Goal: Task Accomplishment & Management: Manage account settings

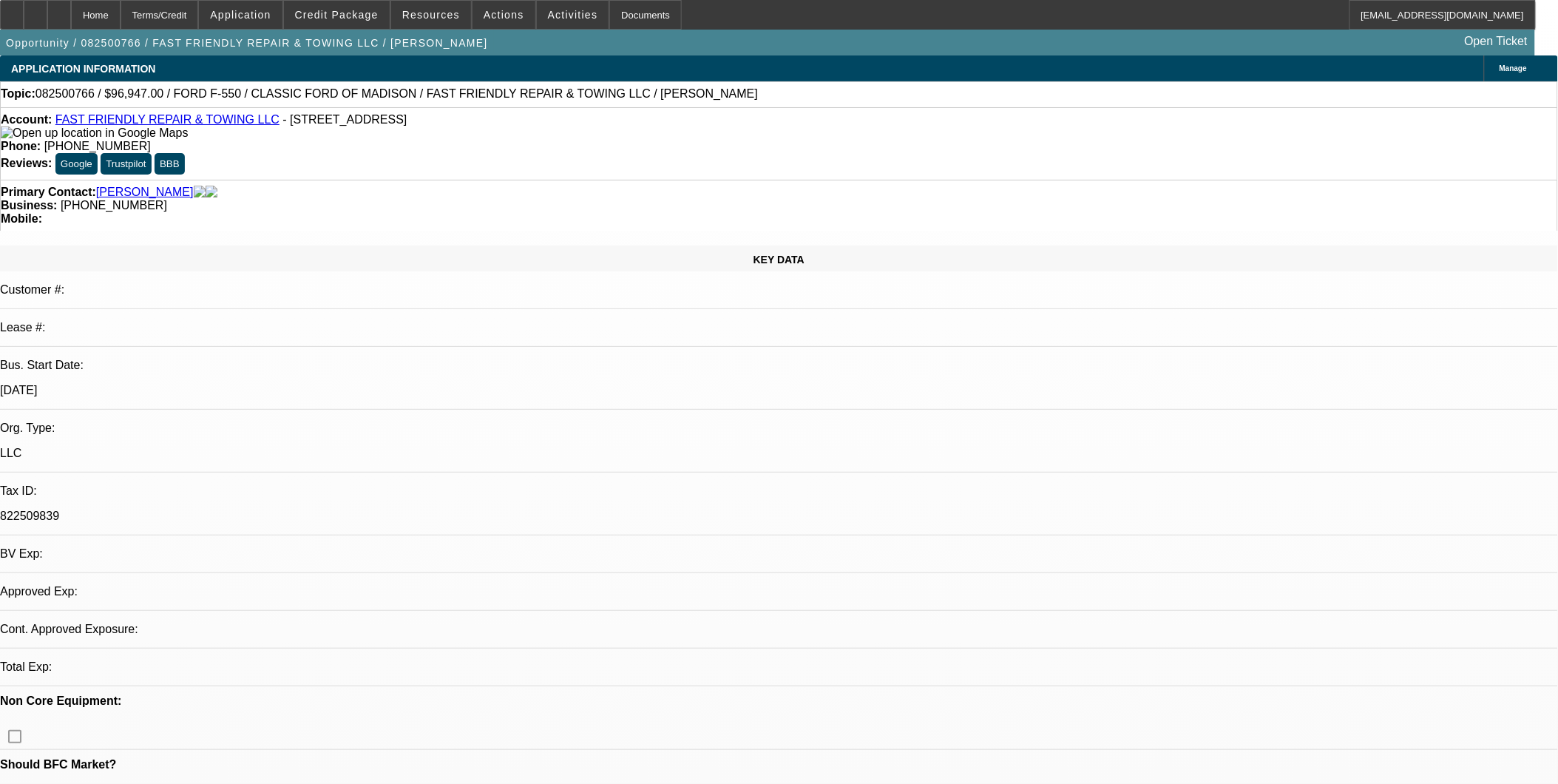
select select "0"
select select "1"
select select "3"
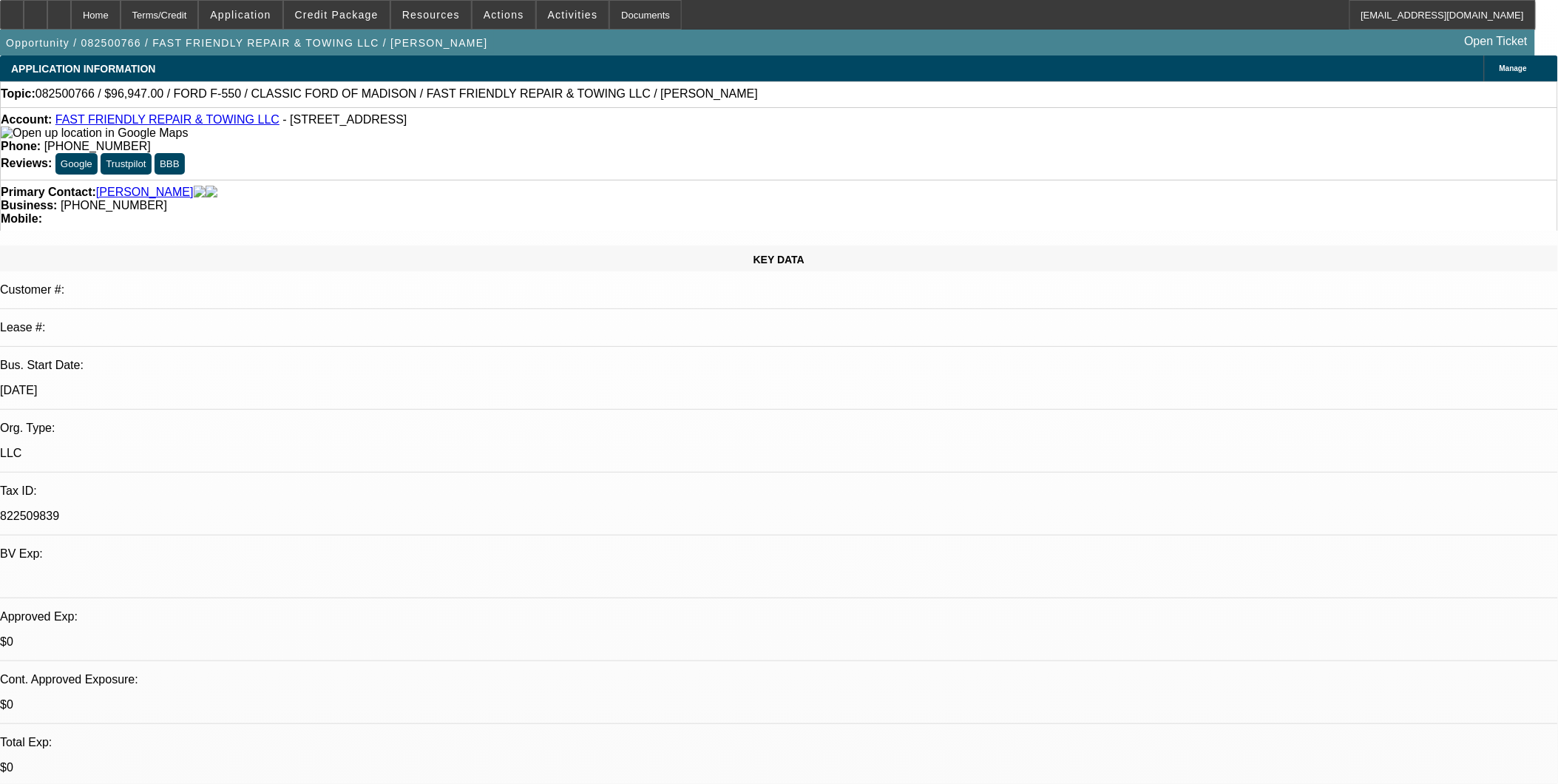
select select "6"
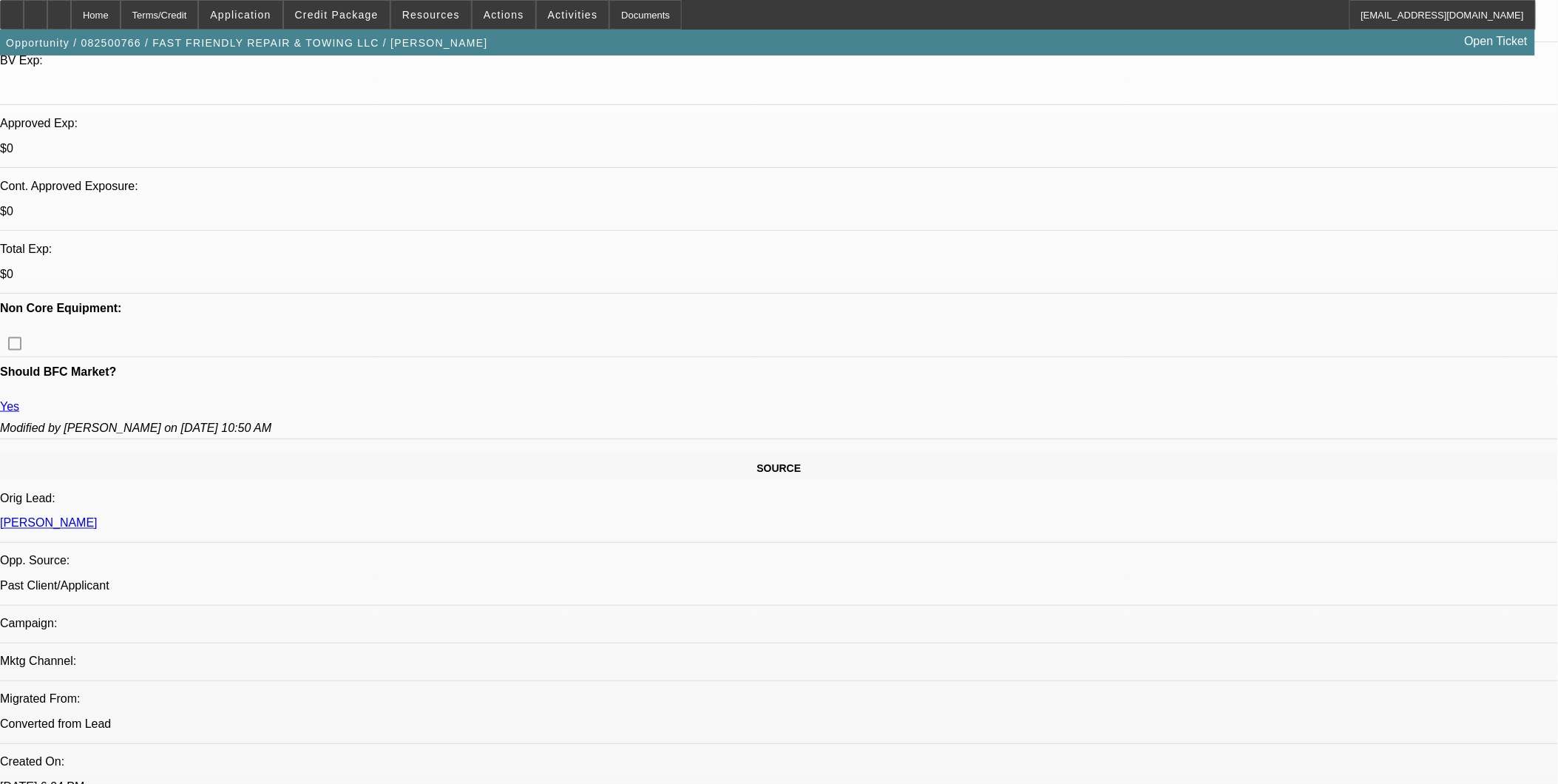
scroll to position [574, 0]
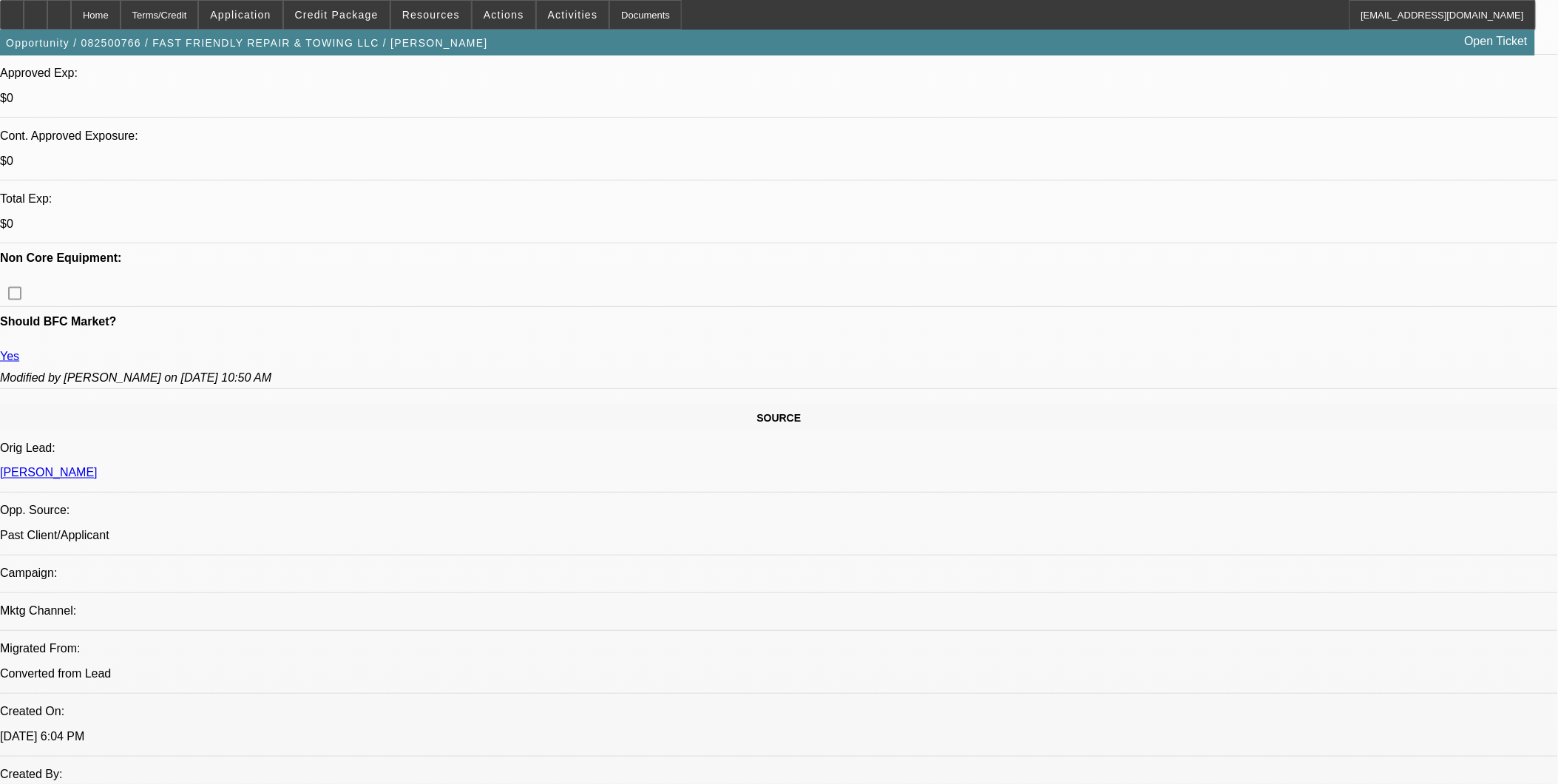
scroll to position [246, 0]
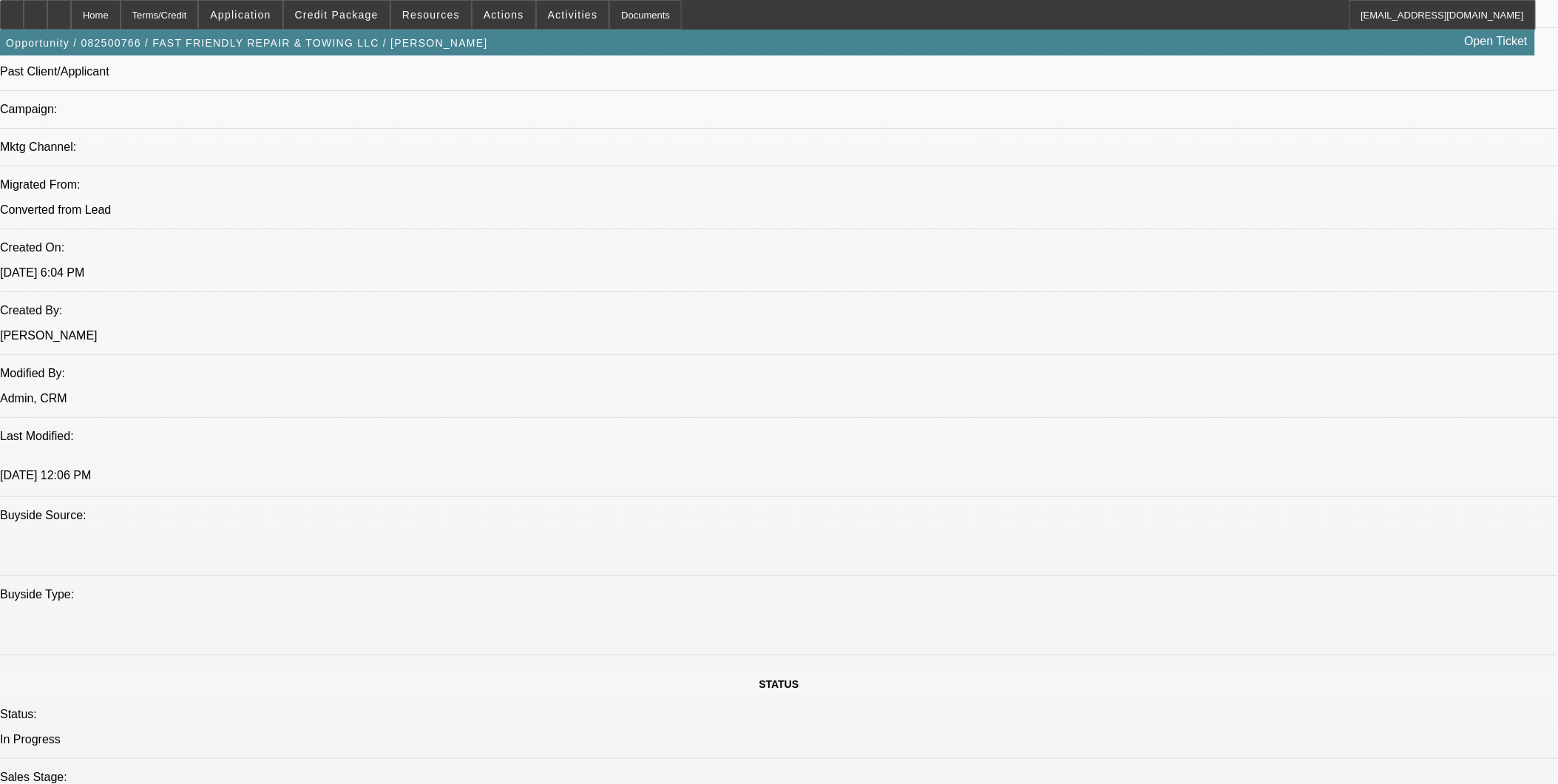
scroll to position [1067, 0]
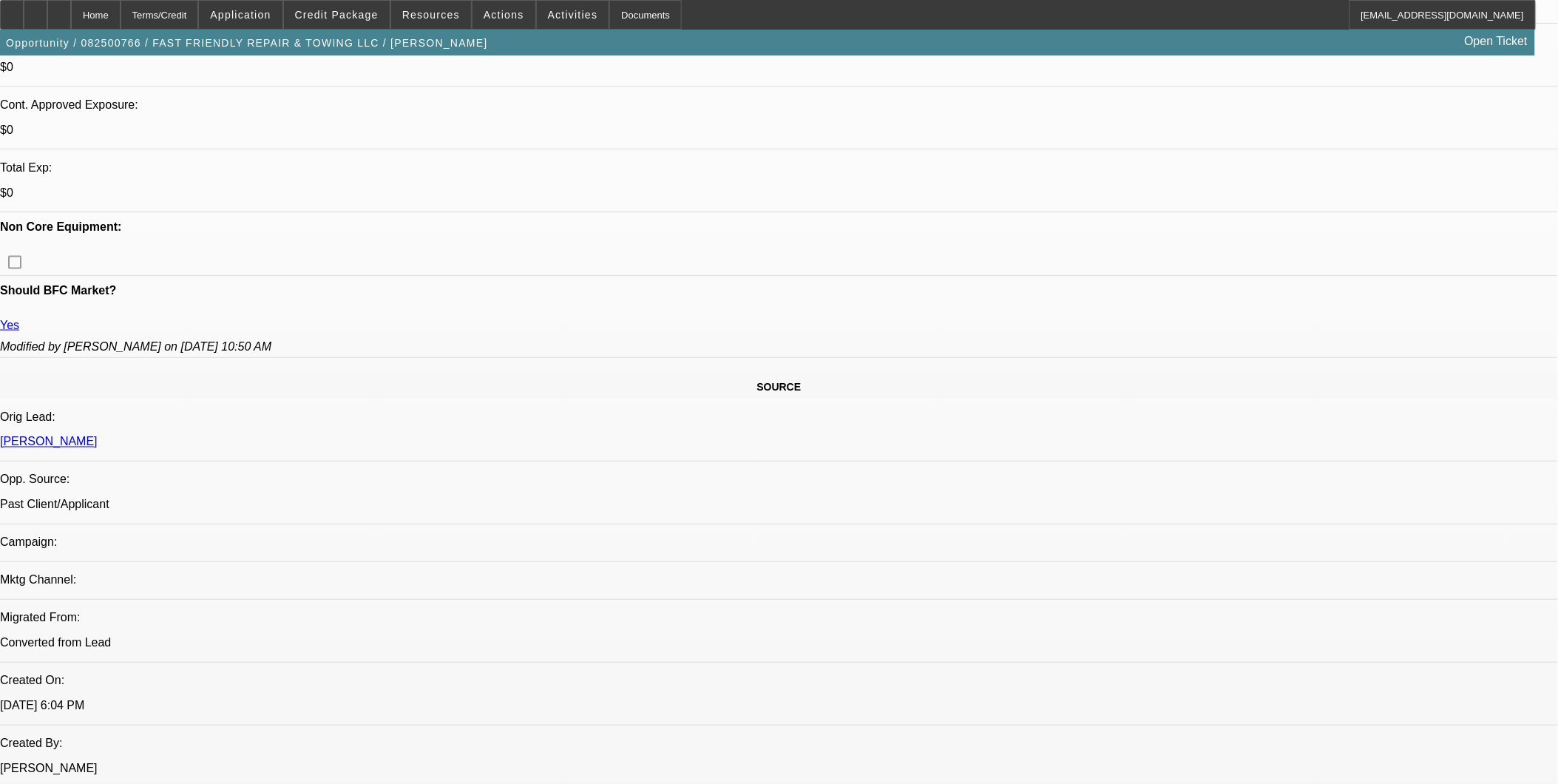
scroll to position [246, 0]
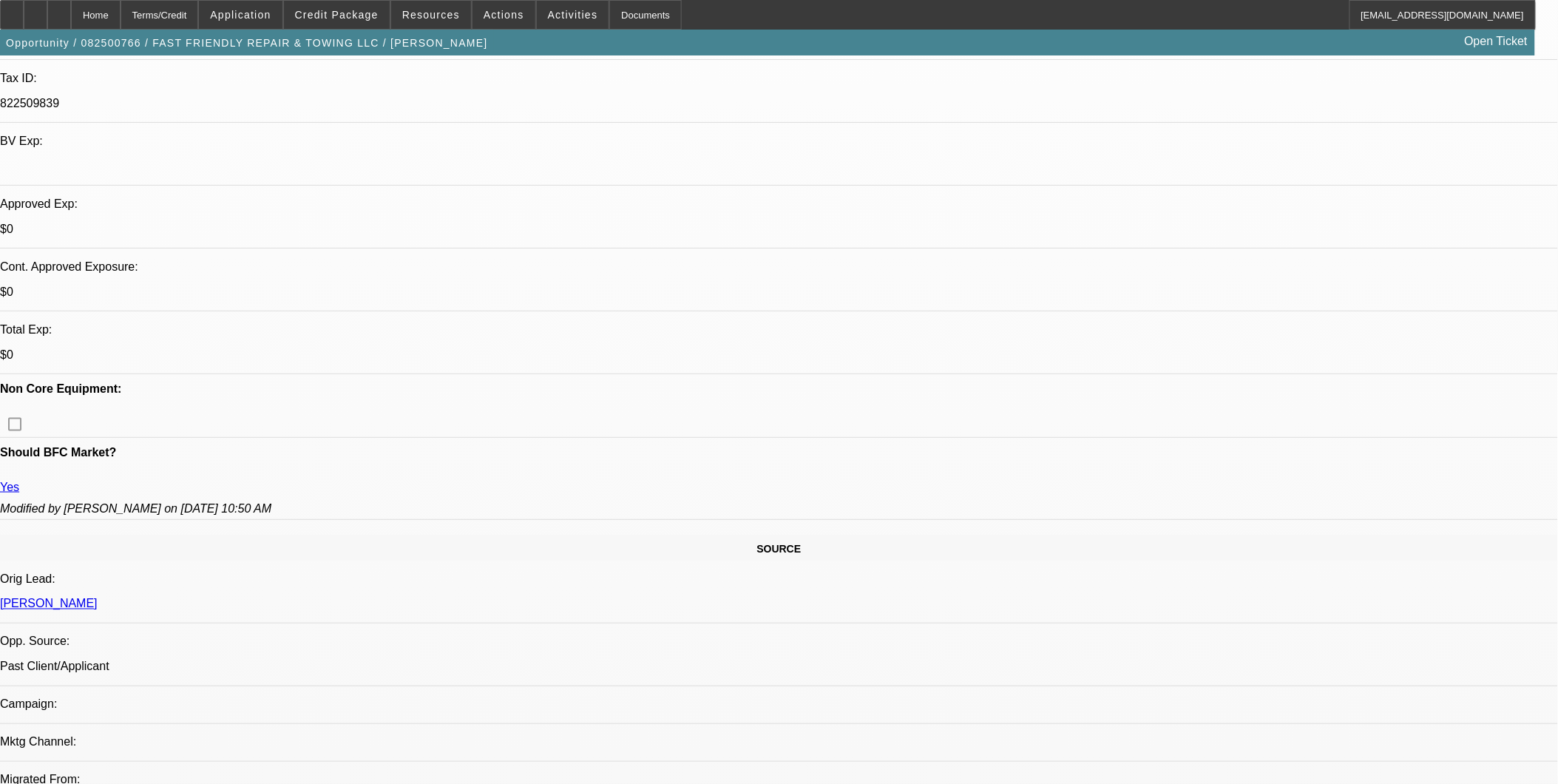
scroll to position [411, 0]
click at [357, 18] on span "Credit Package" at bounding box center [336, 14] width 83 height 11
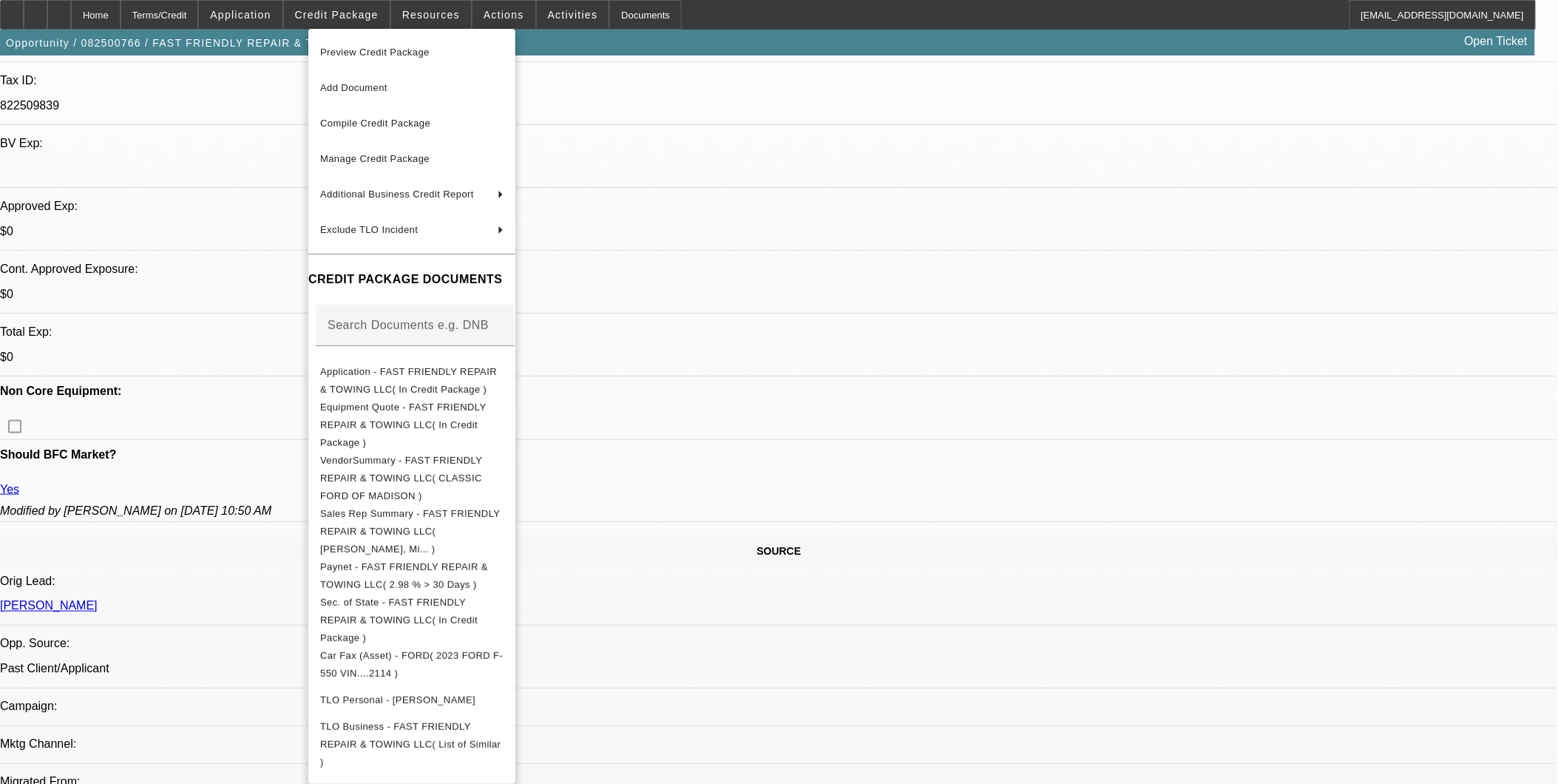
click at [237, 382] on div at bounding box center [779, 392] width 1558 height 784
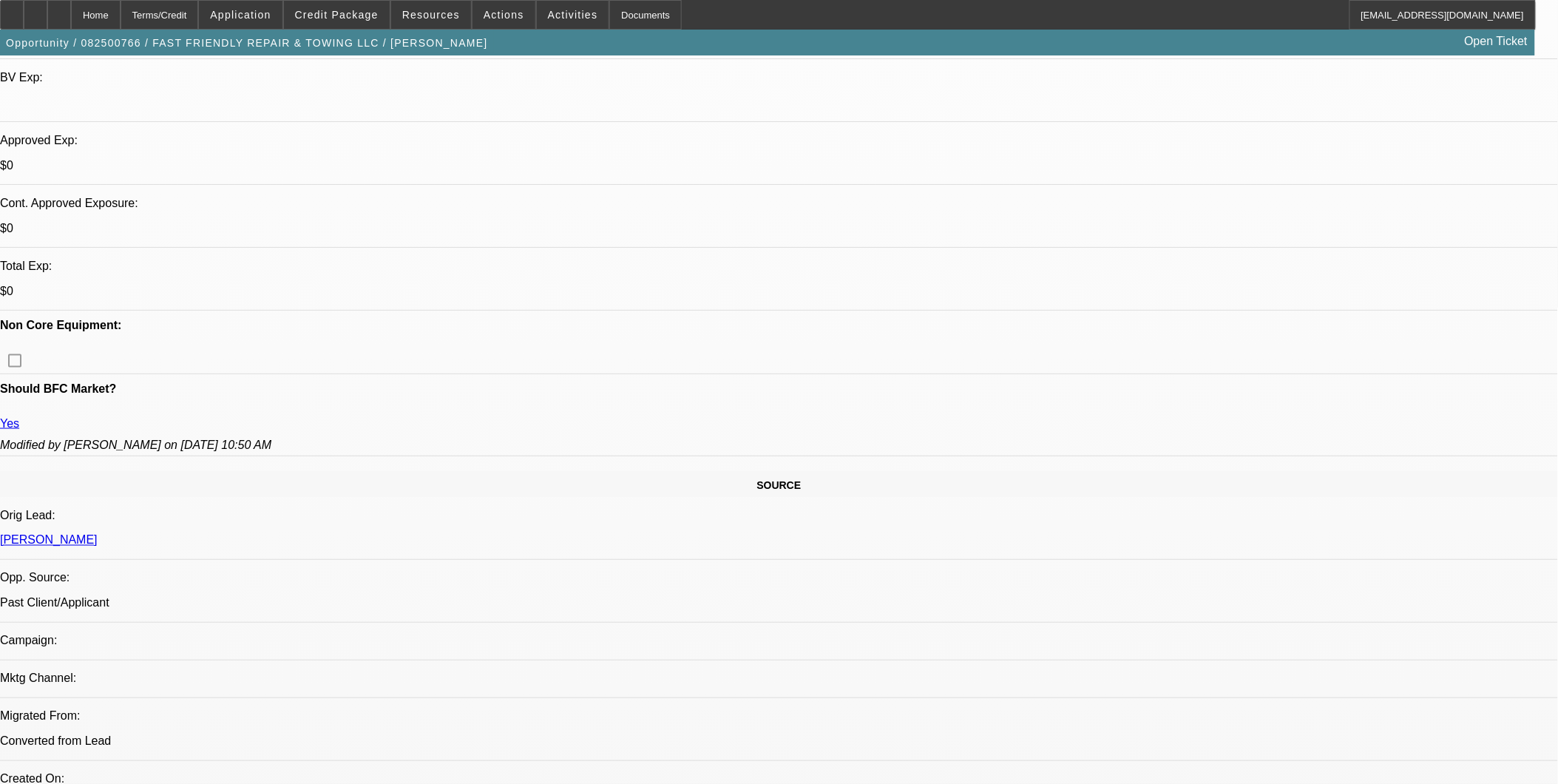
scroll to position [492, 0]
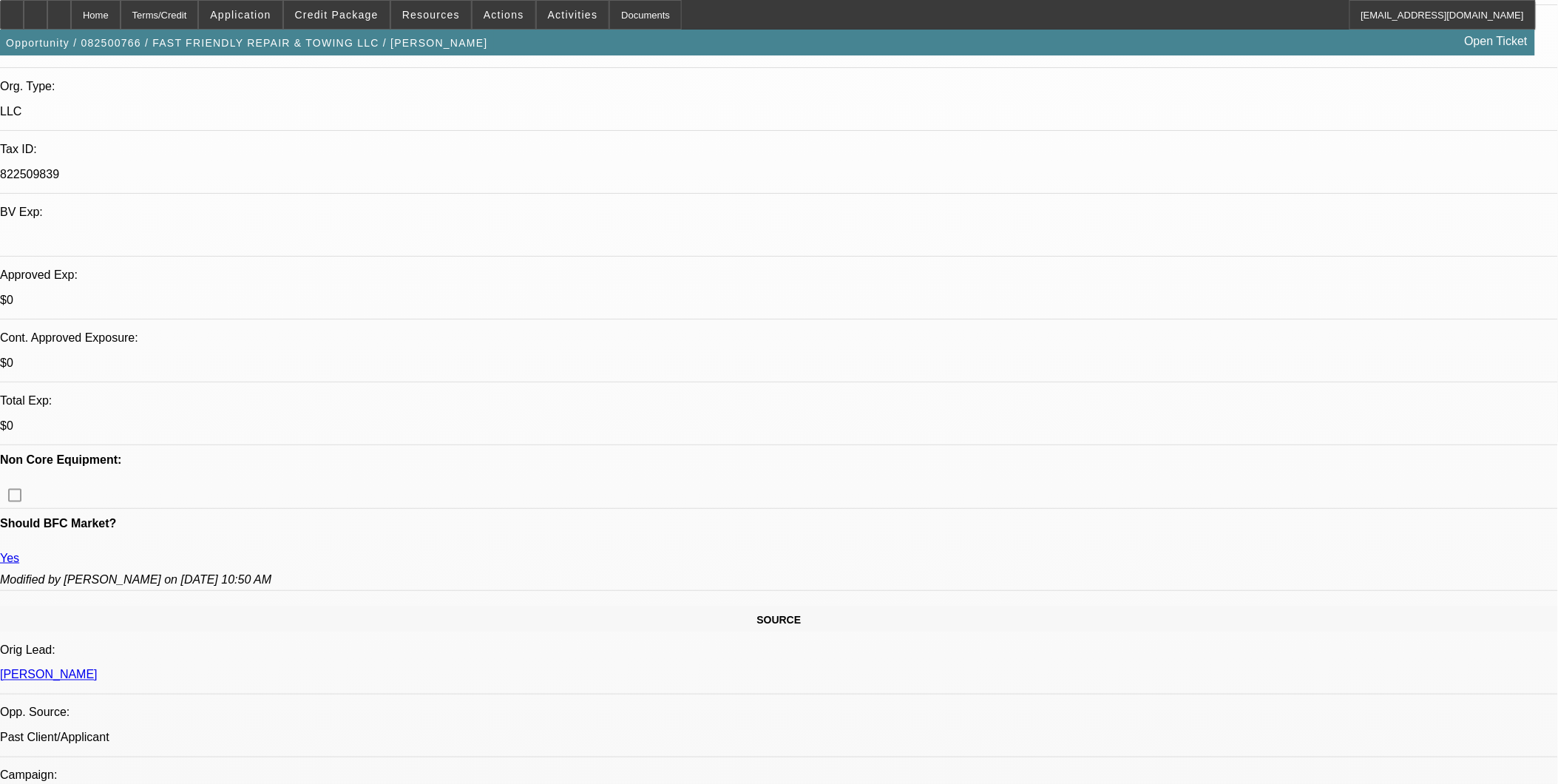
scroll to position [328, 0]
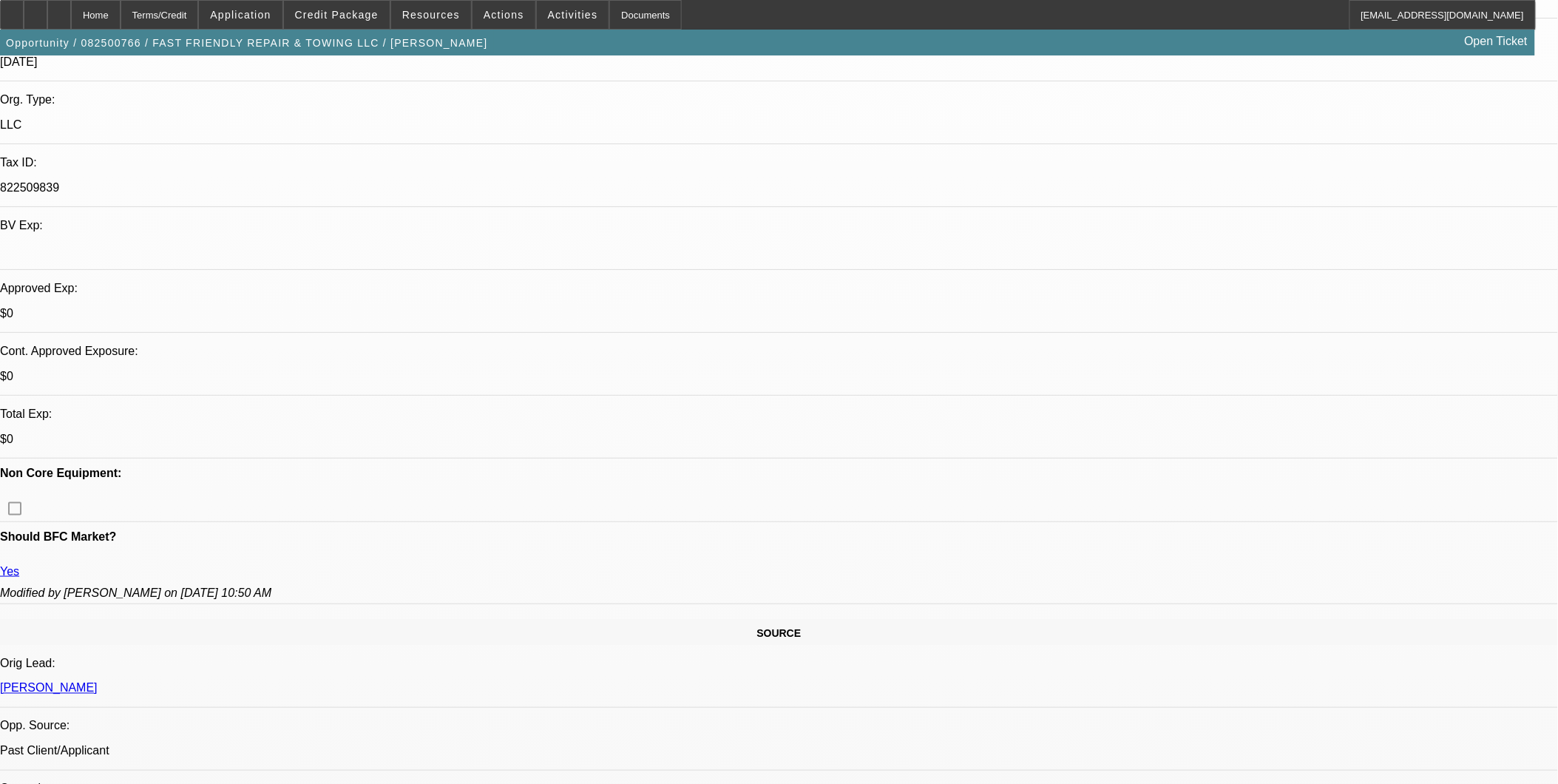
click at [355, 20] on span at bounding box center [337, 14] width 105 height 35
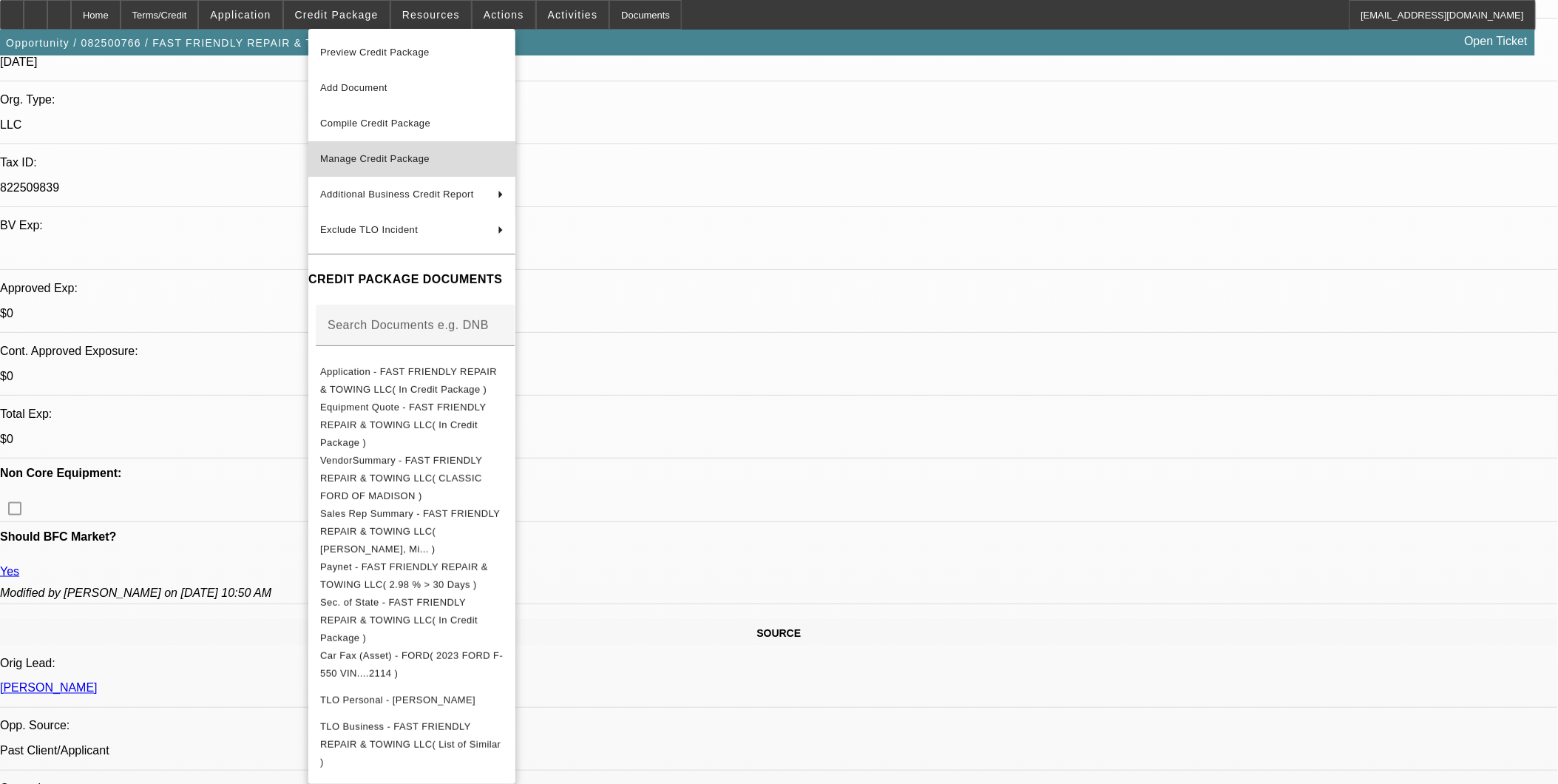
click at [447, 164] on span "Manage Credit Package" at bounding box center [412, 159] width 184 height 18
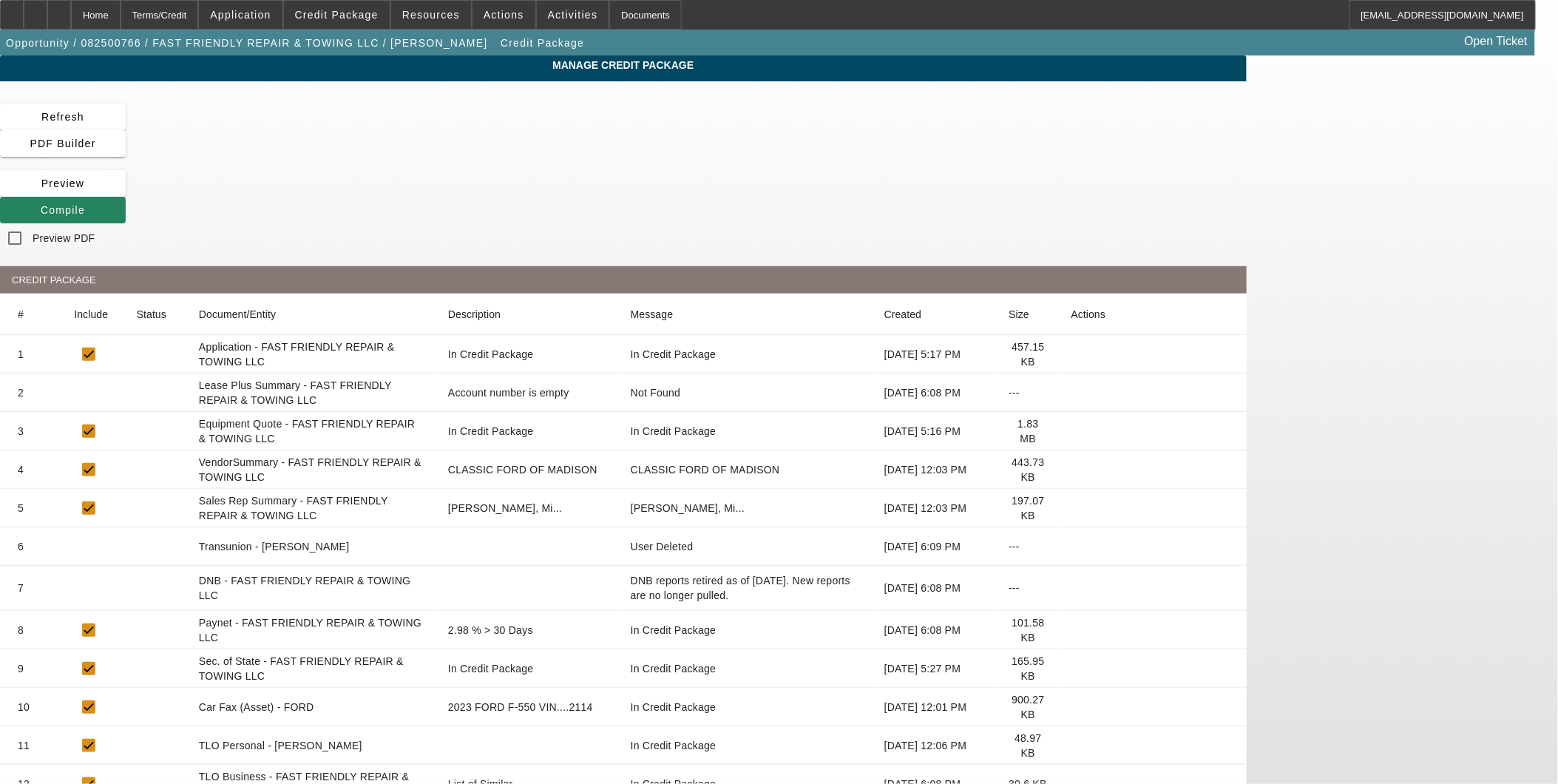
click at [1072, 547] on icon at bounding box center [1072, 547] width 0 height 0
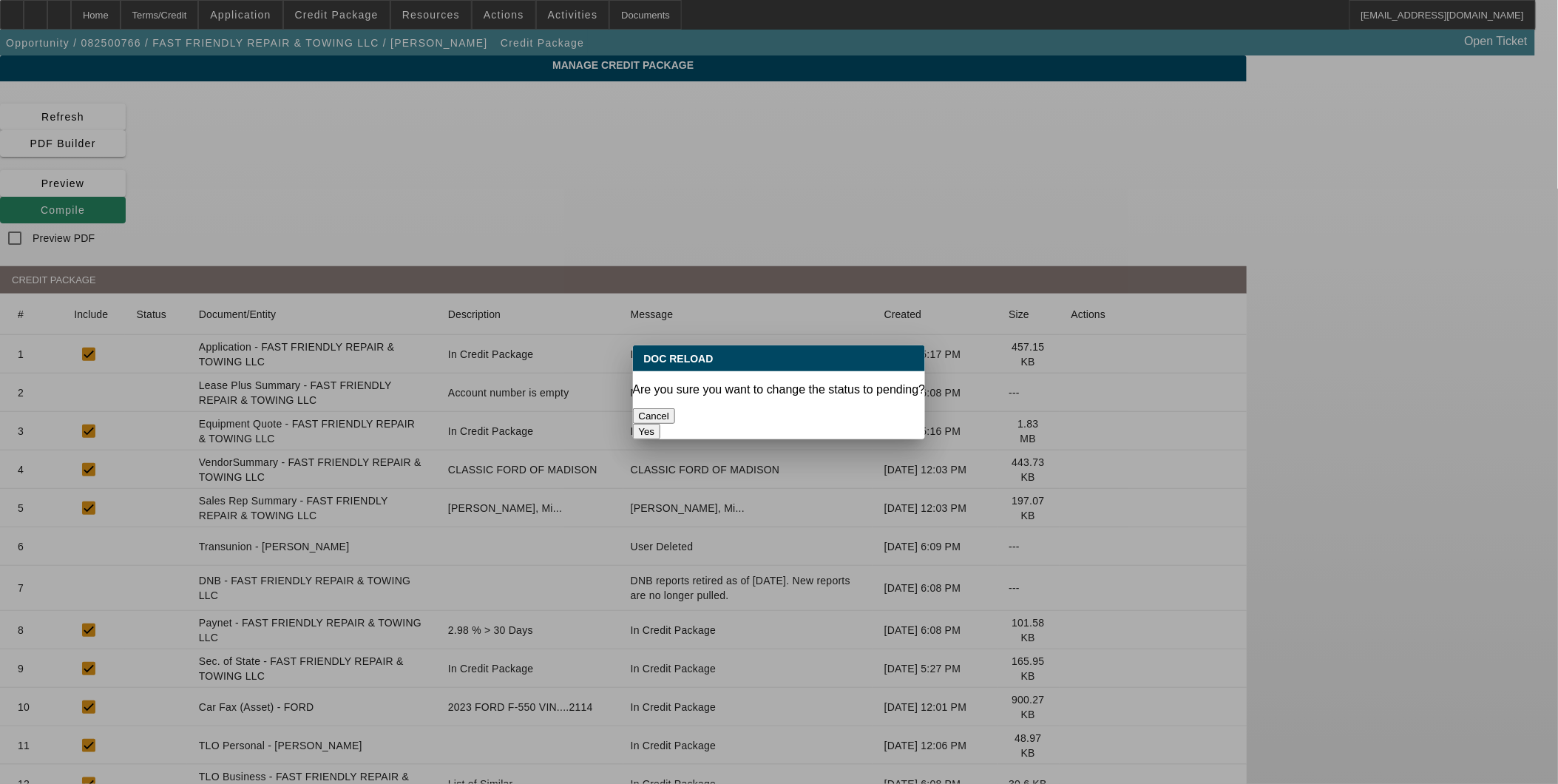
click at [662, 424] on button "Yes" at bounding box center [646, 432] width 28 height 15
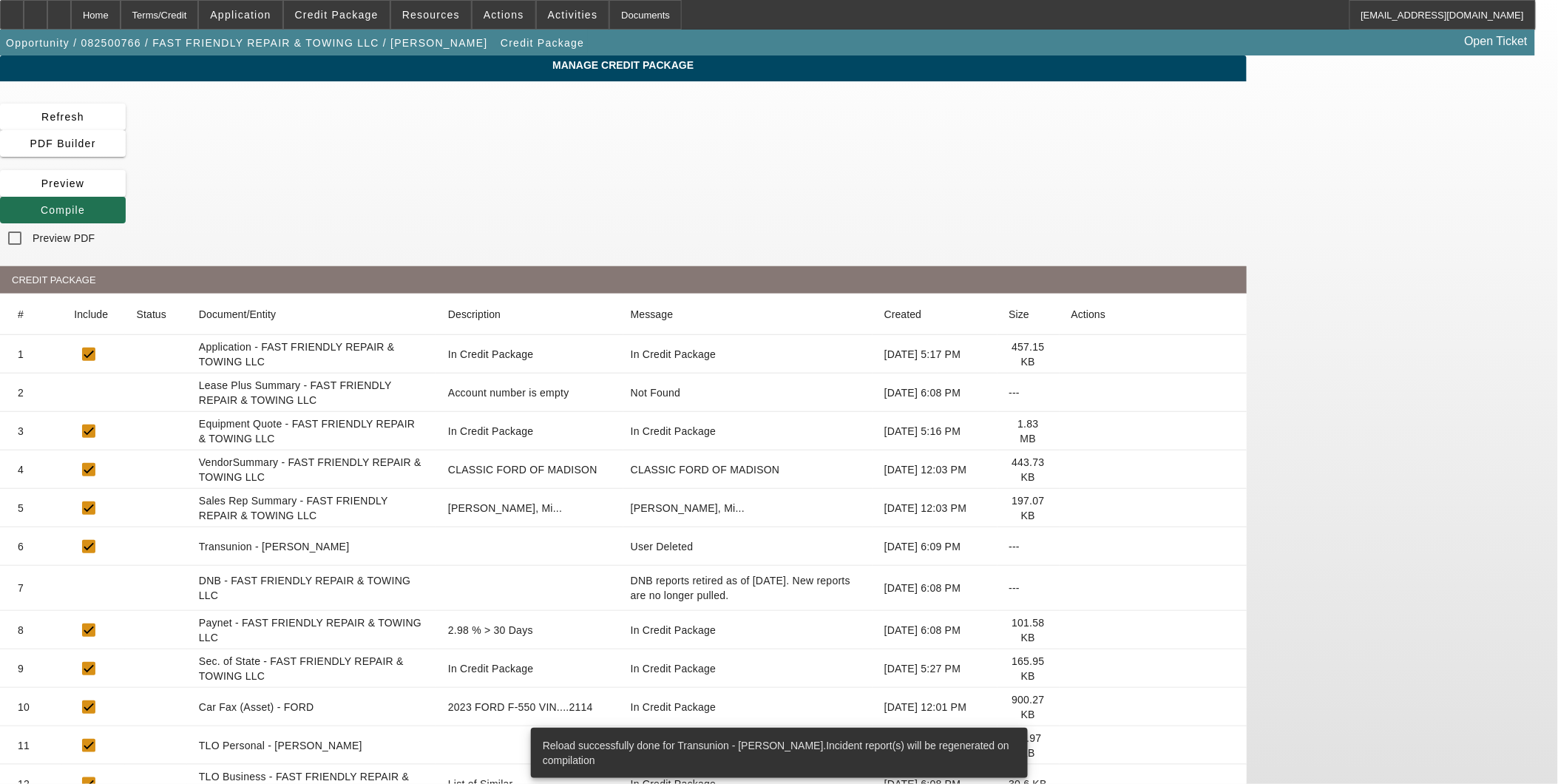
click at [40, 204] on icon at bounding box center [40, 210] width 0 height 11
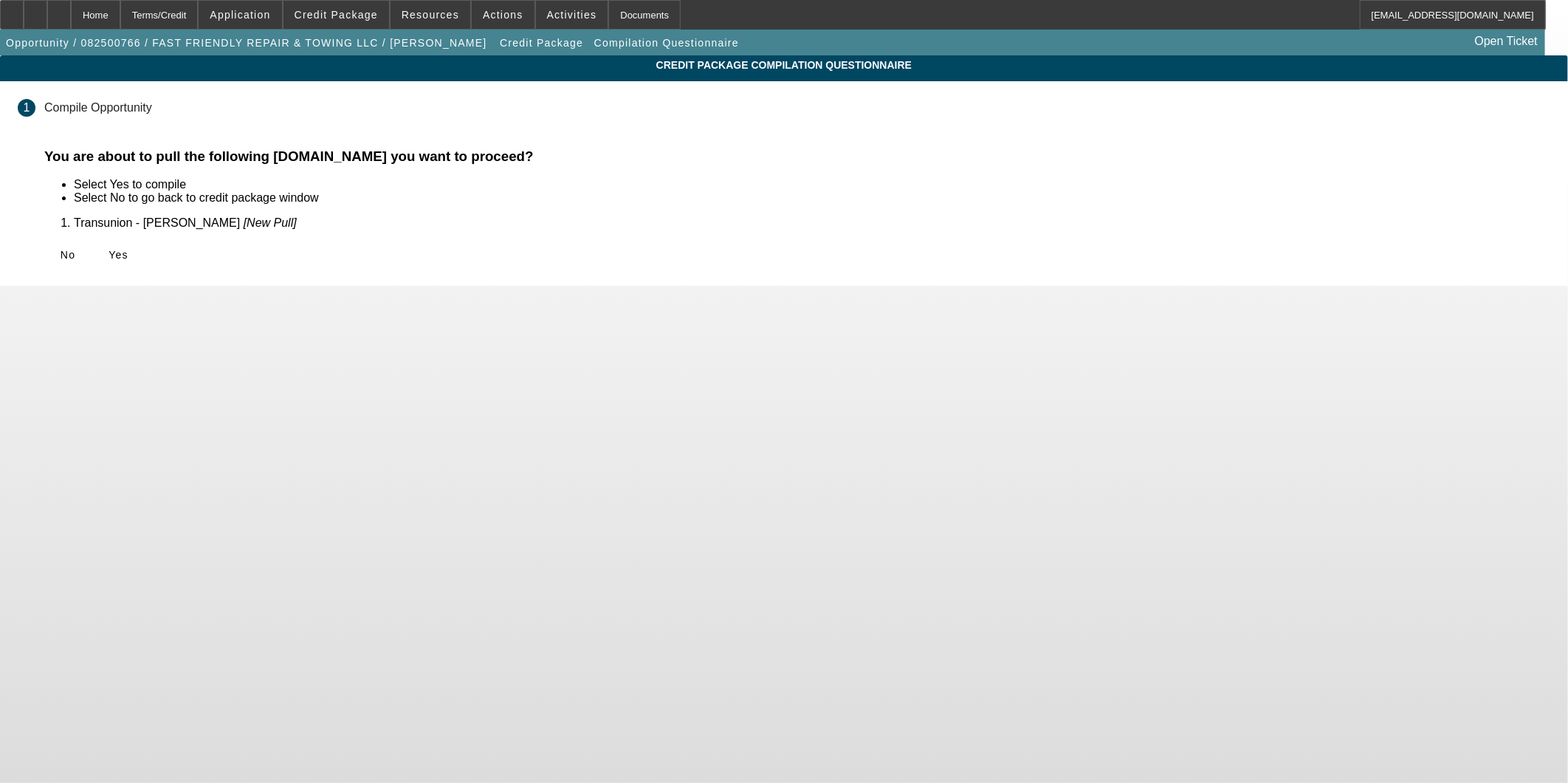
click at [128, 258] on span "Yes" at bounding box center [118, 254] width 20 height 11
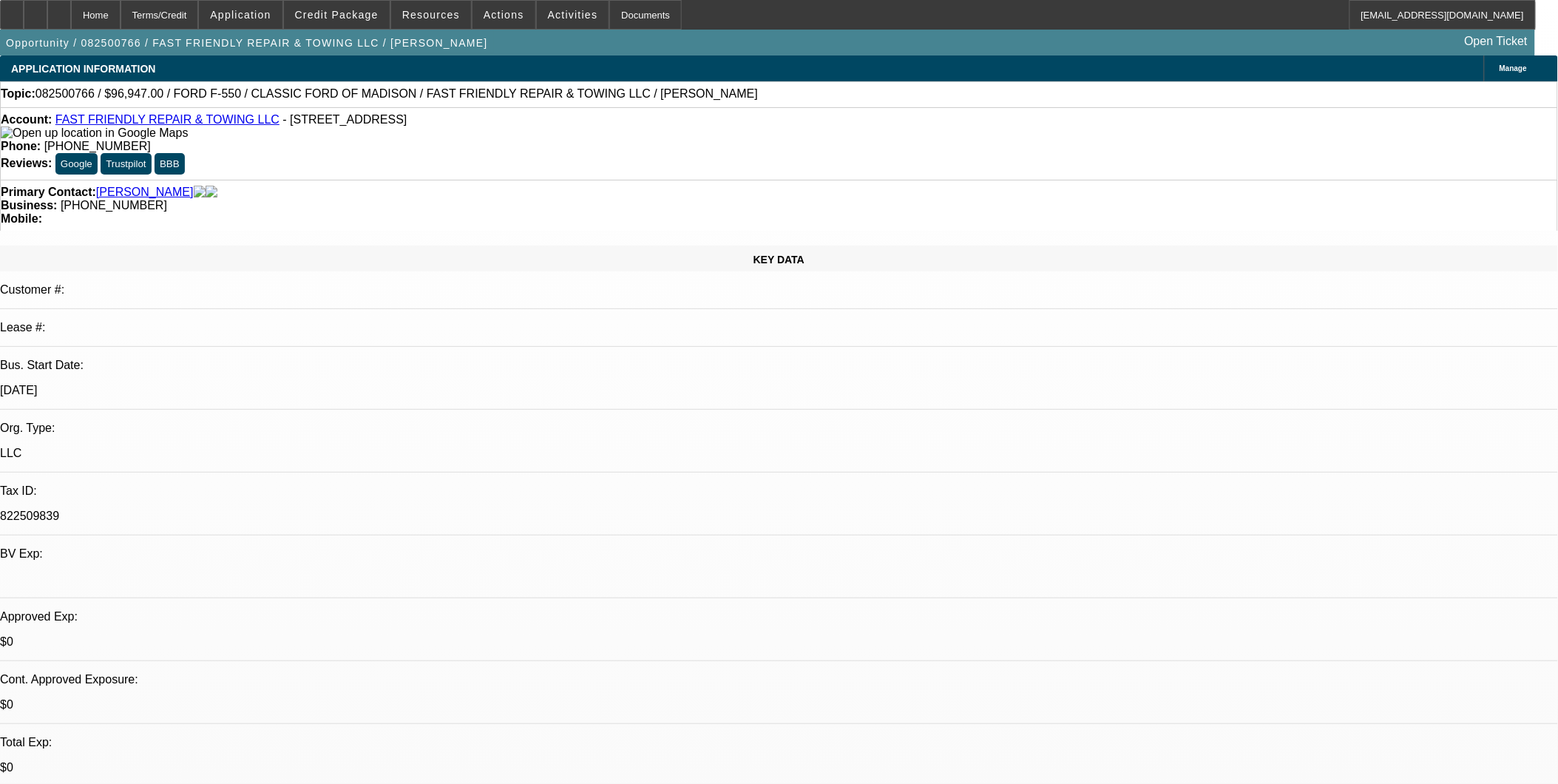
select select "0"
select select "3"
select select "0"
select select "6"
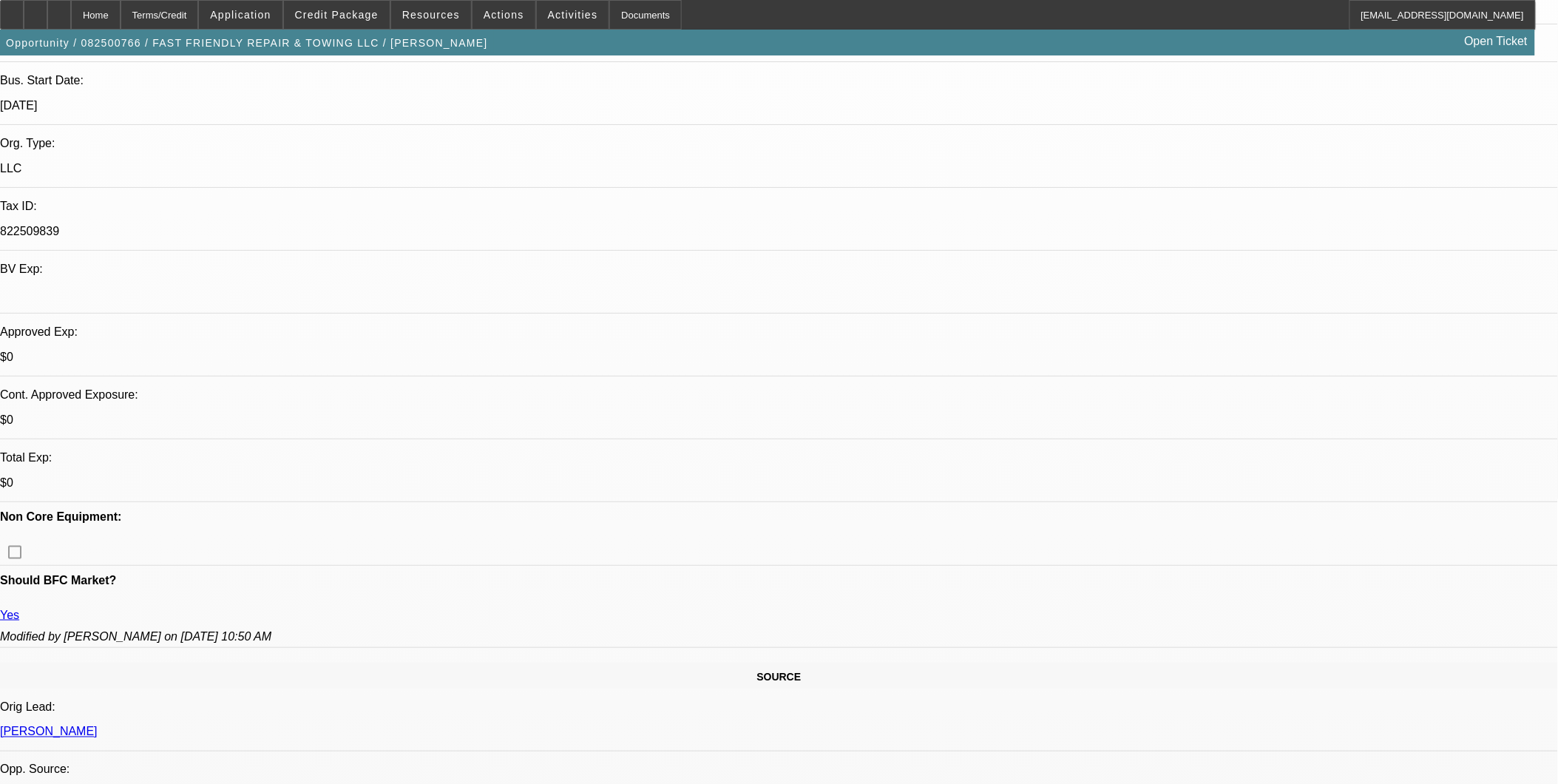
scroll to position [328, 0]
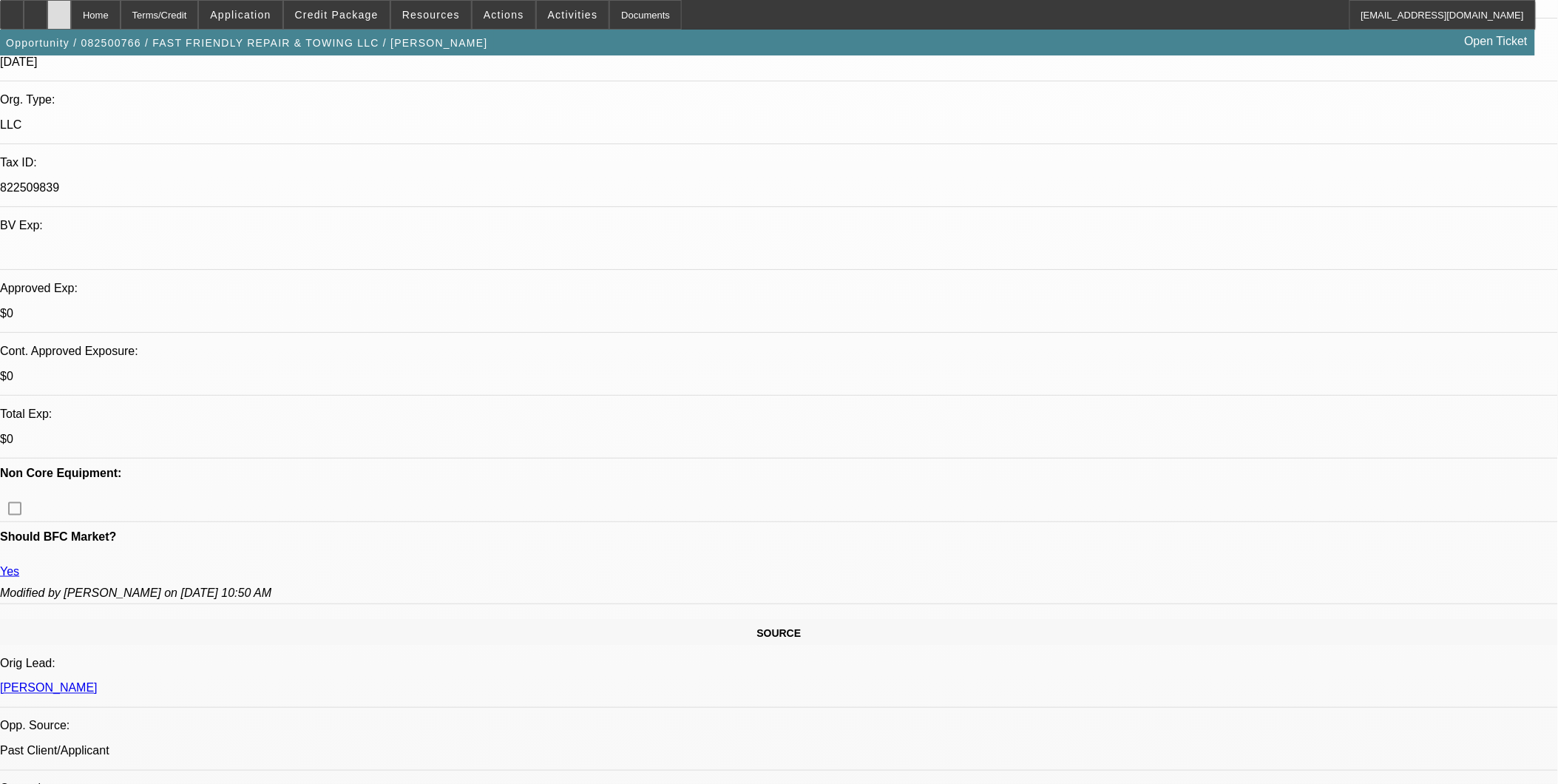
click at [71, 10] on div at bounding box center [58, 14] width 24 height 30
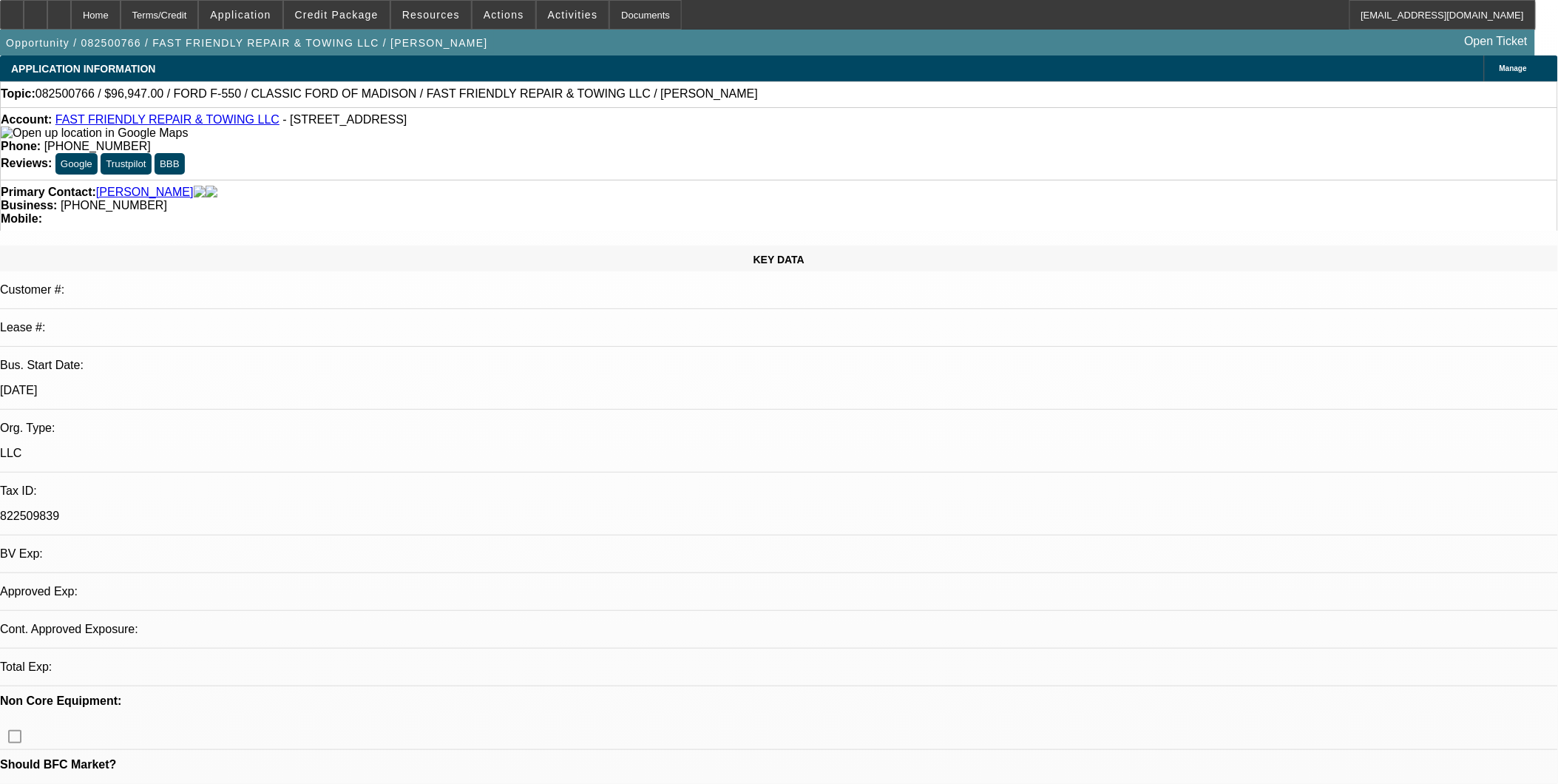
select select "0"
select select "1"
select select "3"
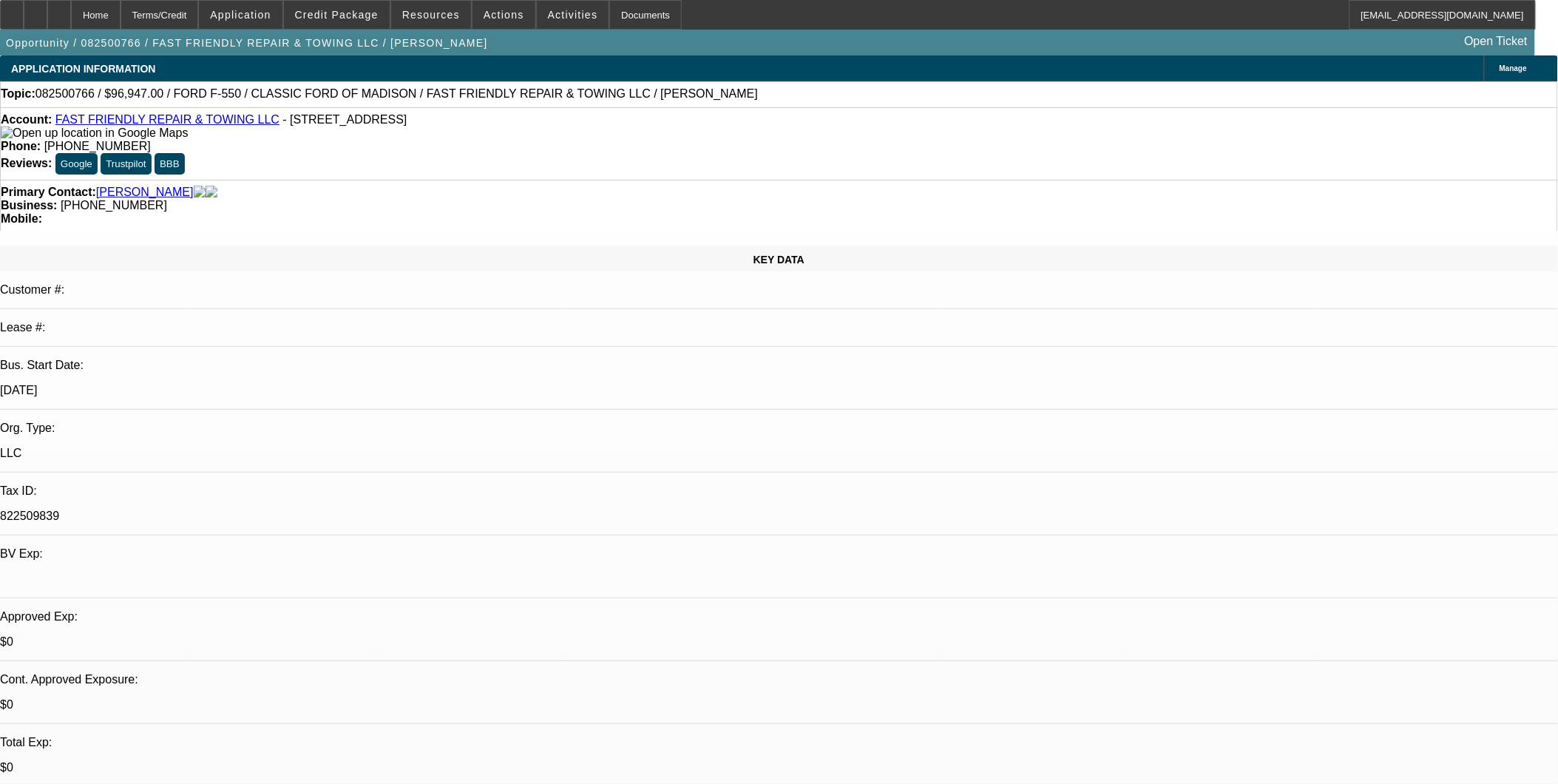
select select "6"
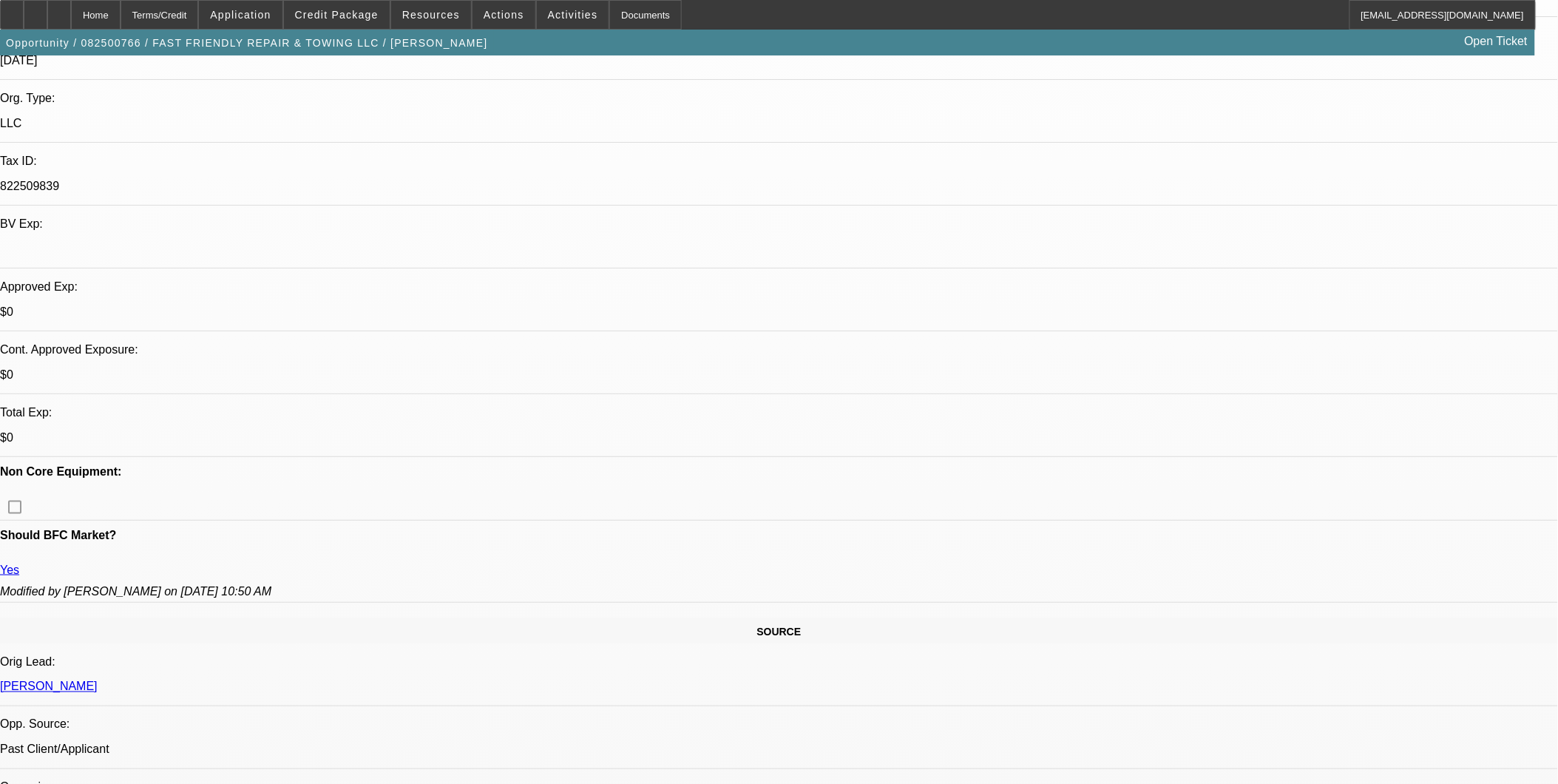
scroll to position [411, 0]
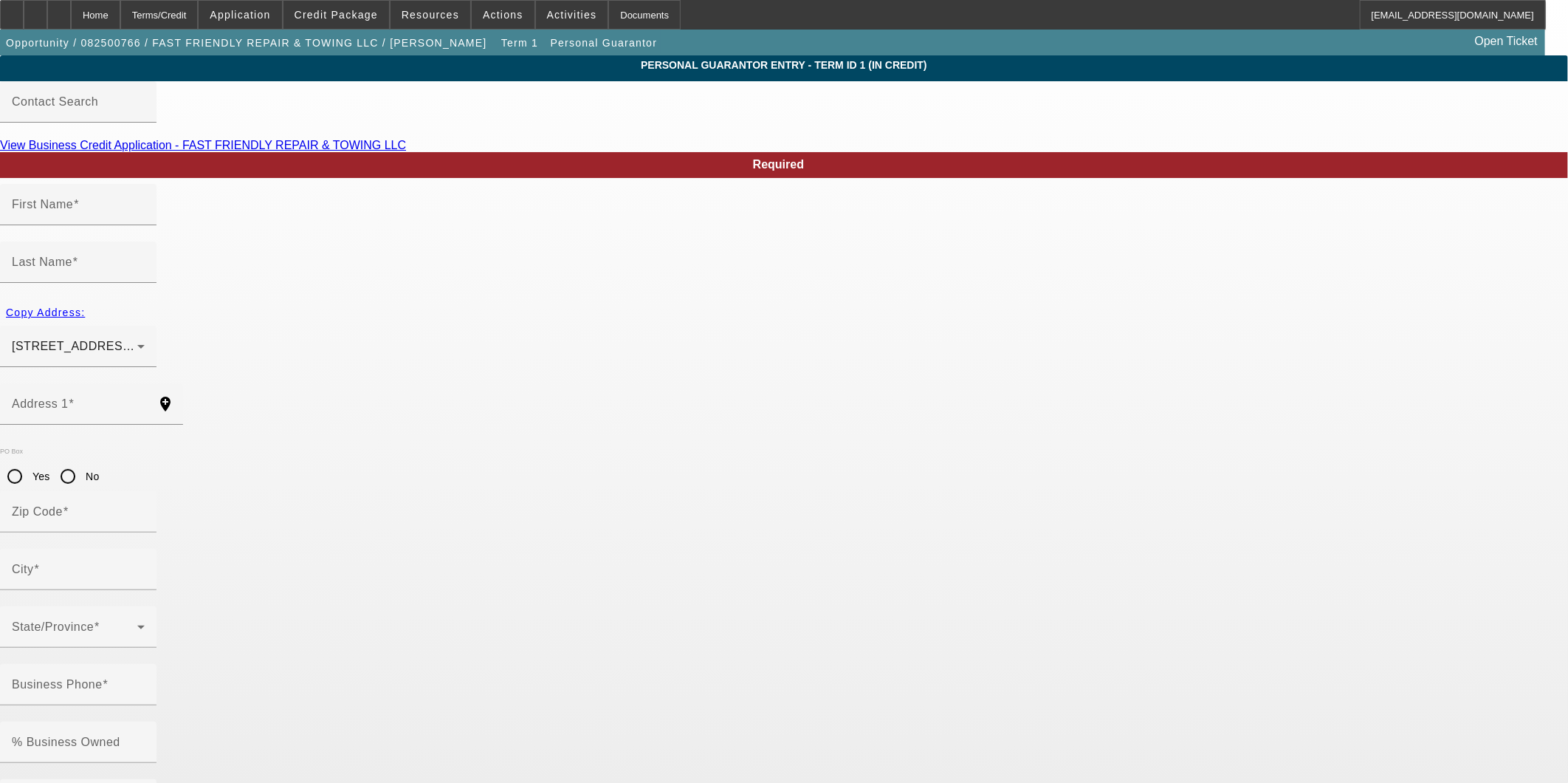
type input "Josh"
type input "Holstein"
type input "11625 Hosford Road"
radio input "true"
type input "44024"
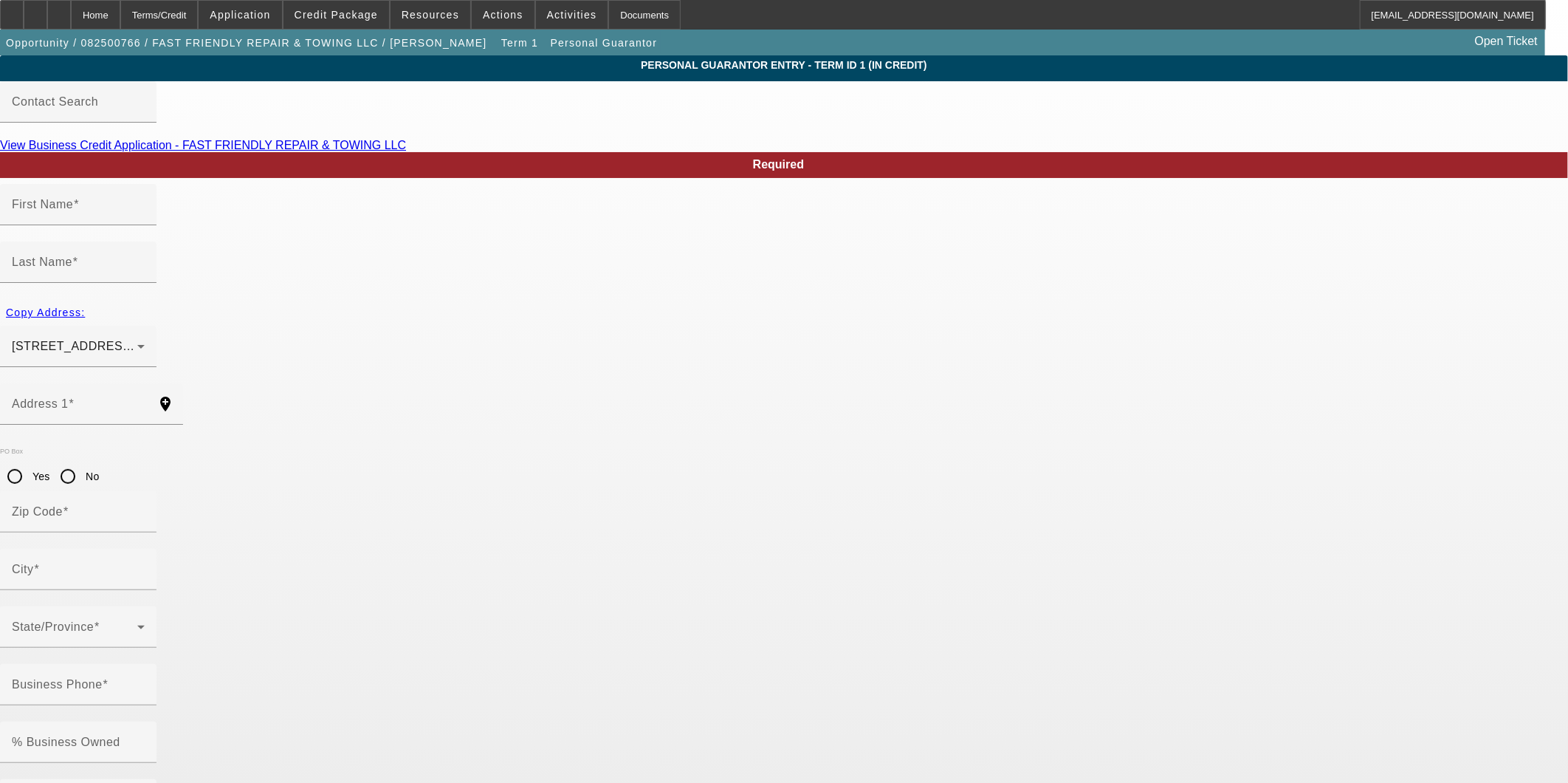
type input "Chardon"
type input "[PHONE_NUMBER]"
type input "100"
type input "293-88-8949"
type input "josh@fastfriendlyrepair.com"
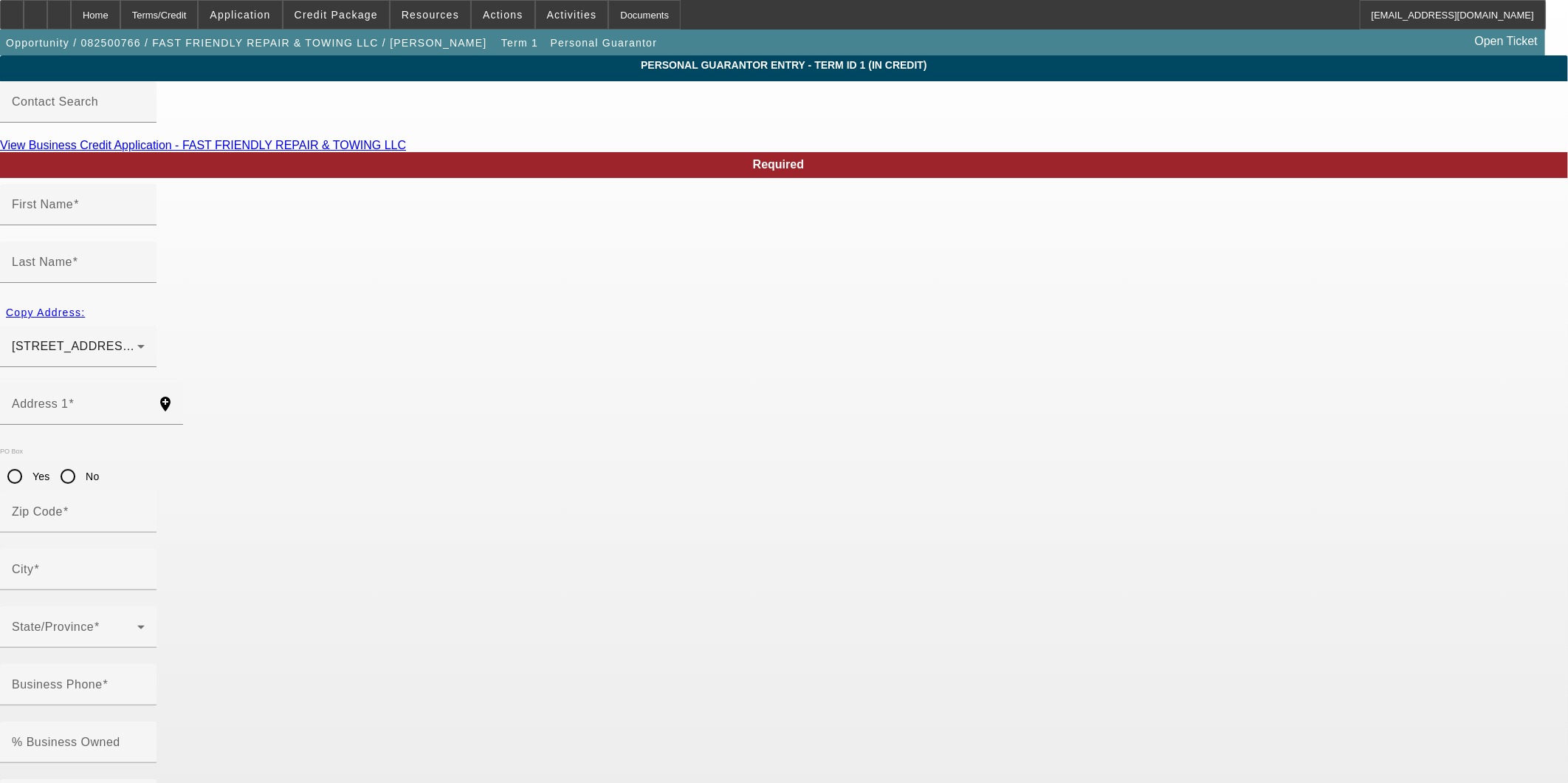
type input "$0.00"
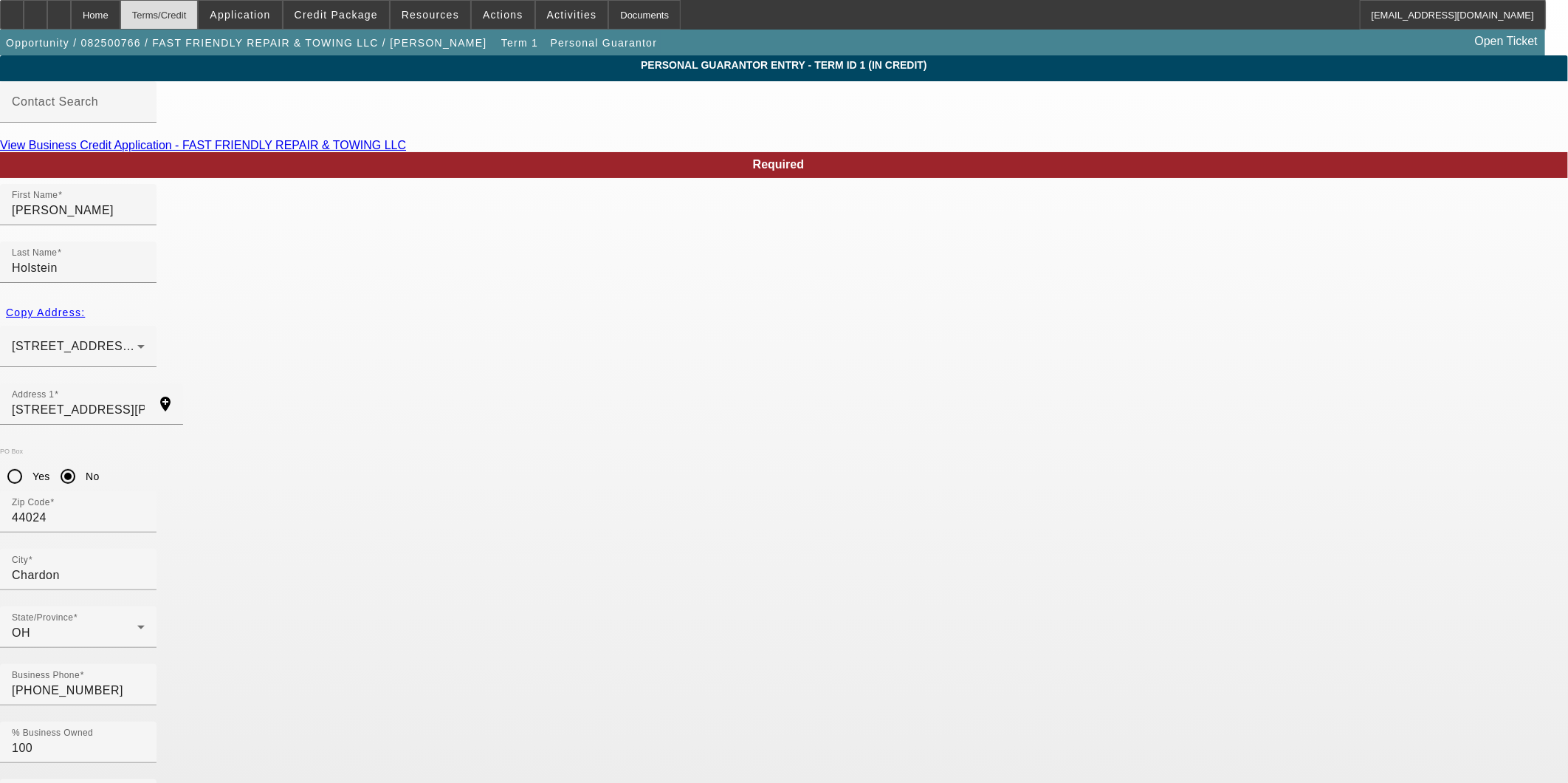
click at [190, 11] on div "Terms/Credit" at bounding box center [160, 14] width 78 height 30
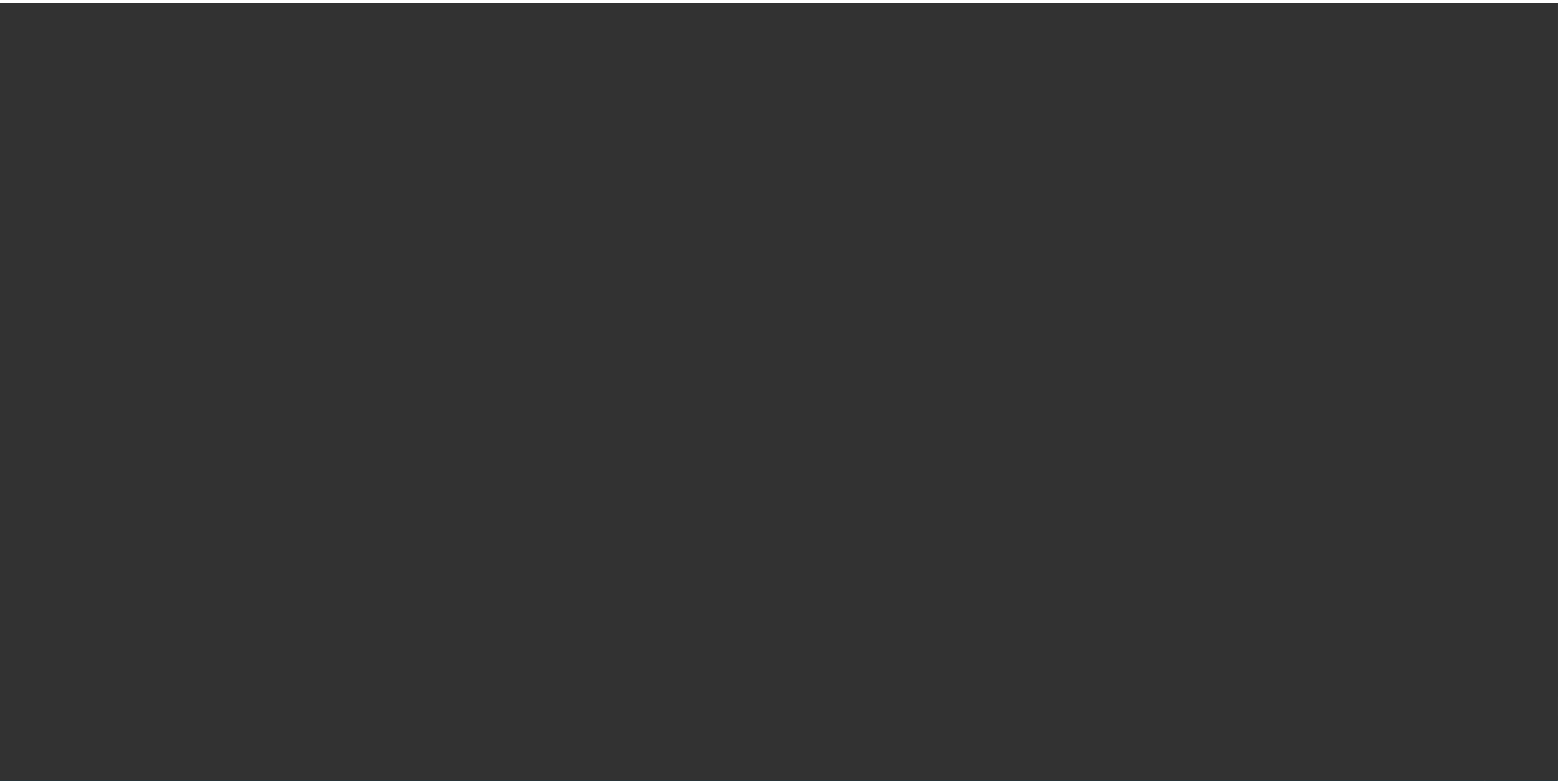
scroll to position [1376, 0]
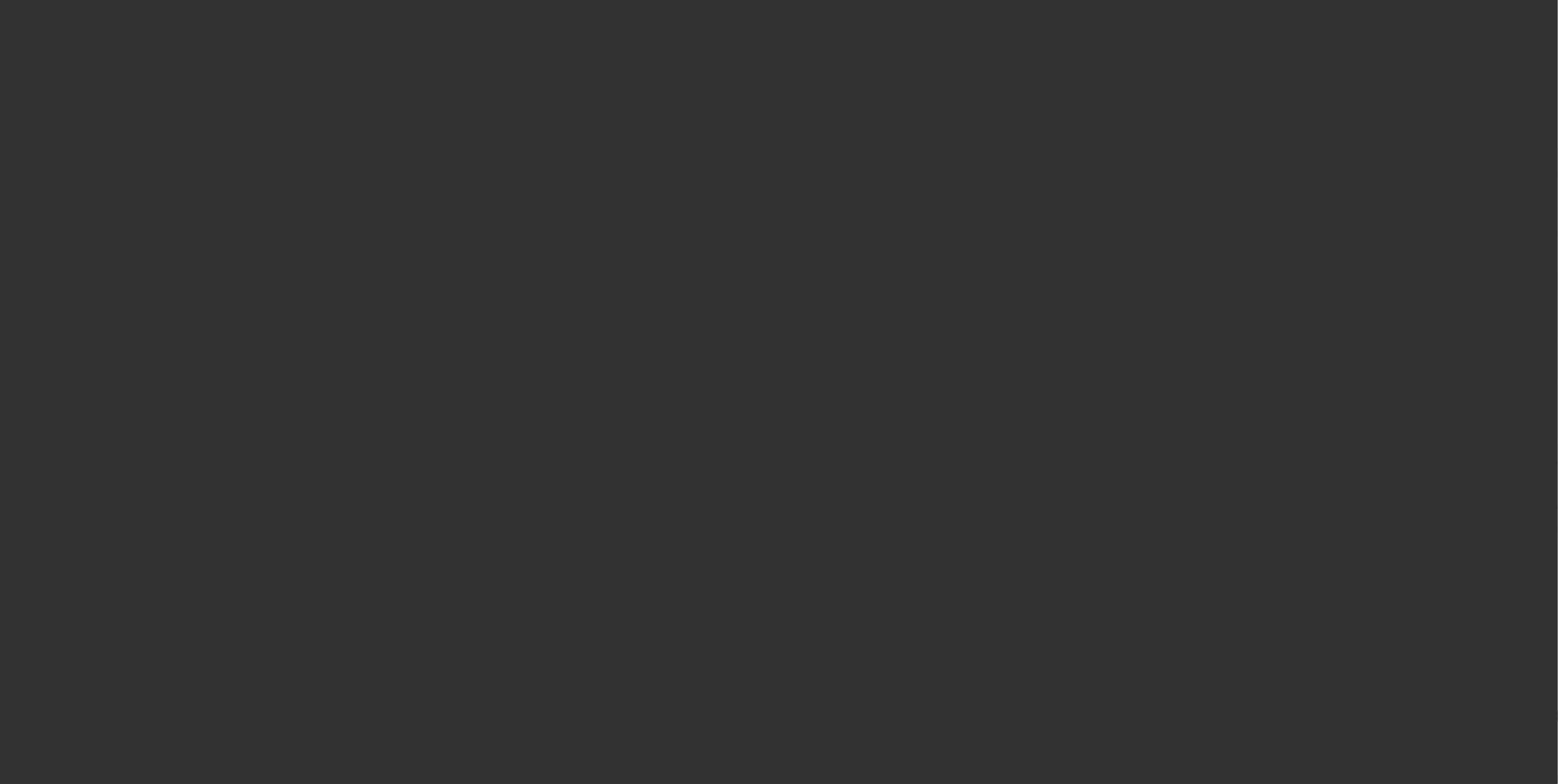
select select "0"
select select "3"
select select "0"
select select "6"
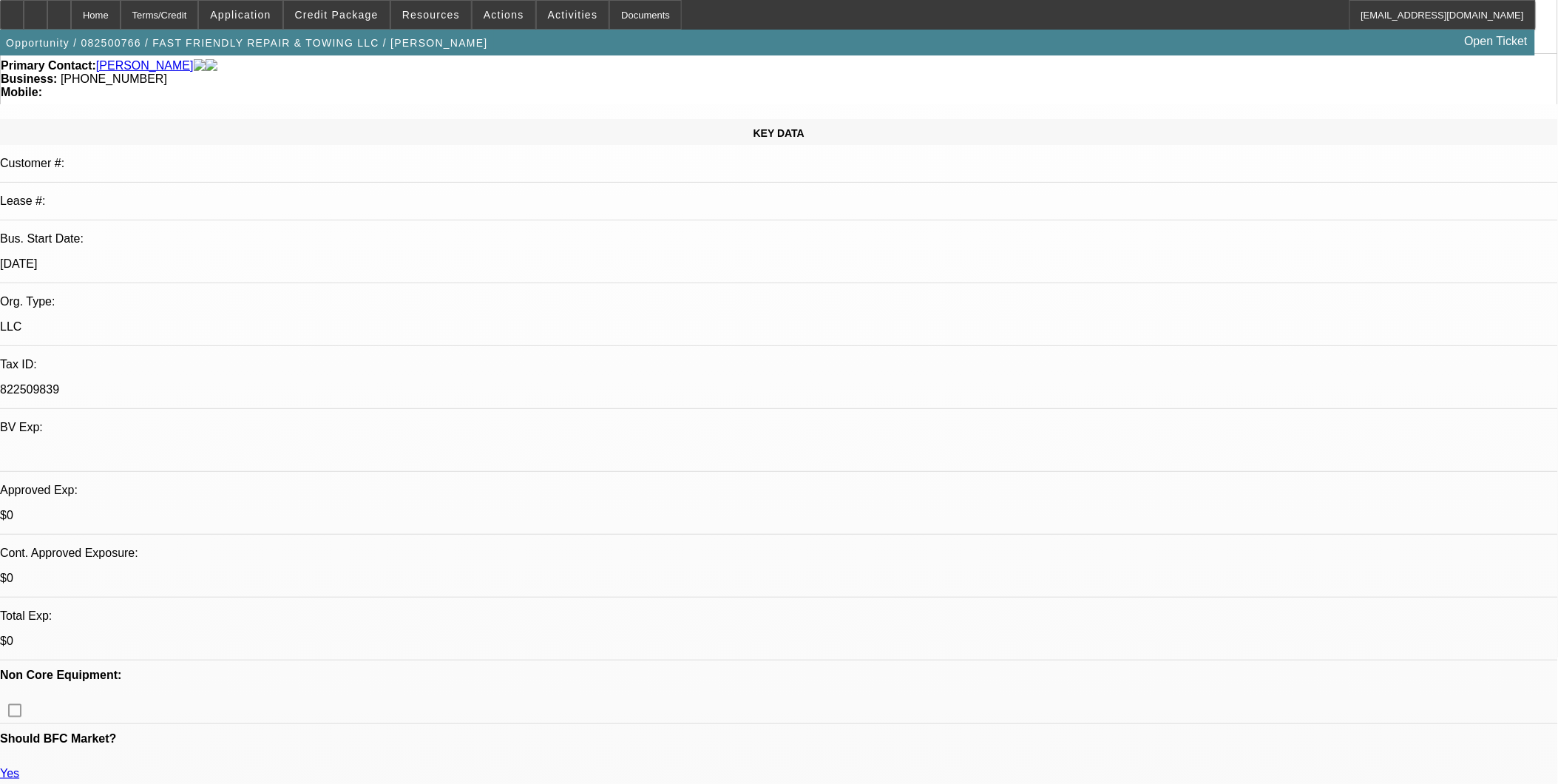
scroll to position [328, 0]
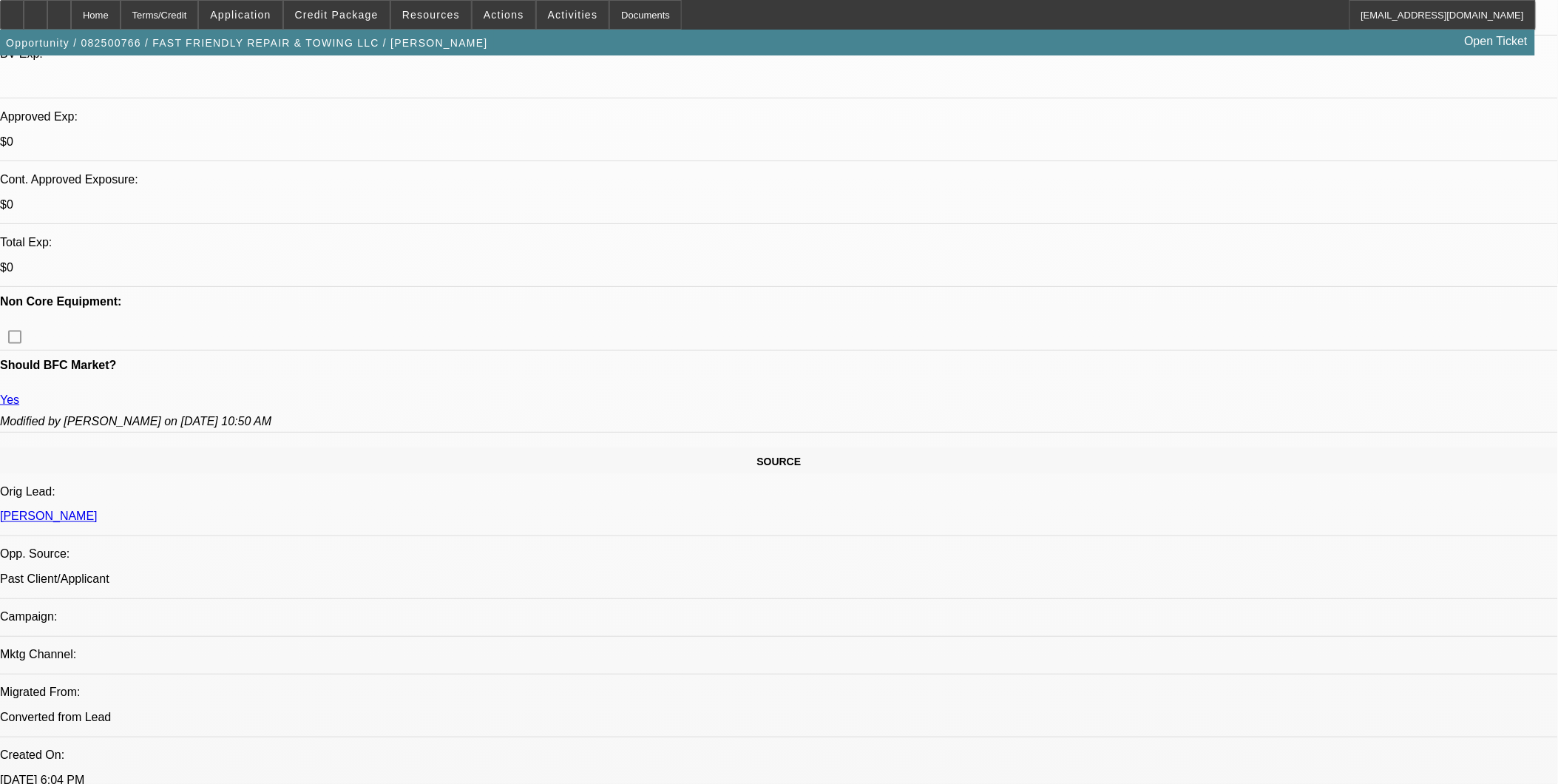
scroll to position [492, 0]
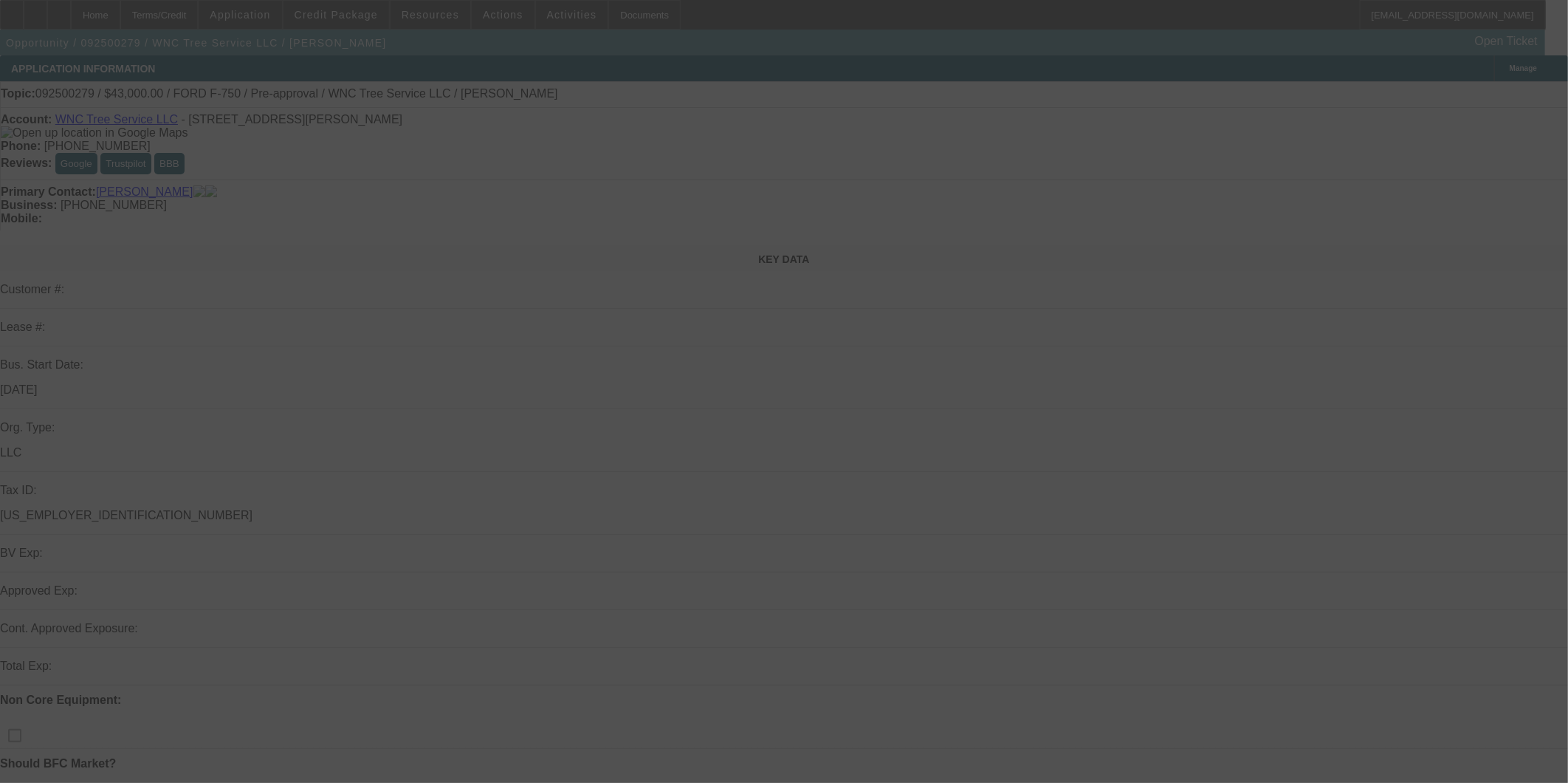
select select "0"
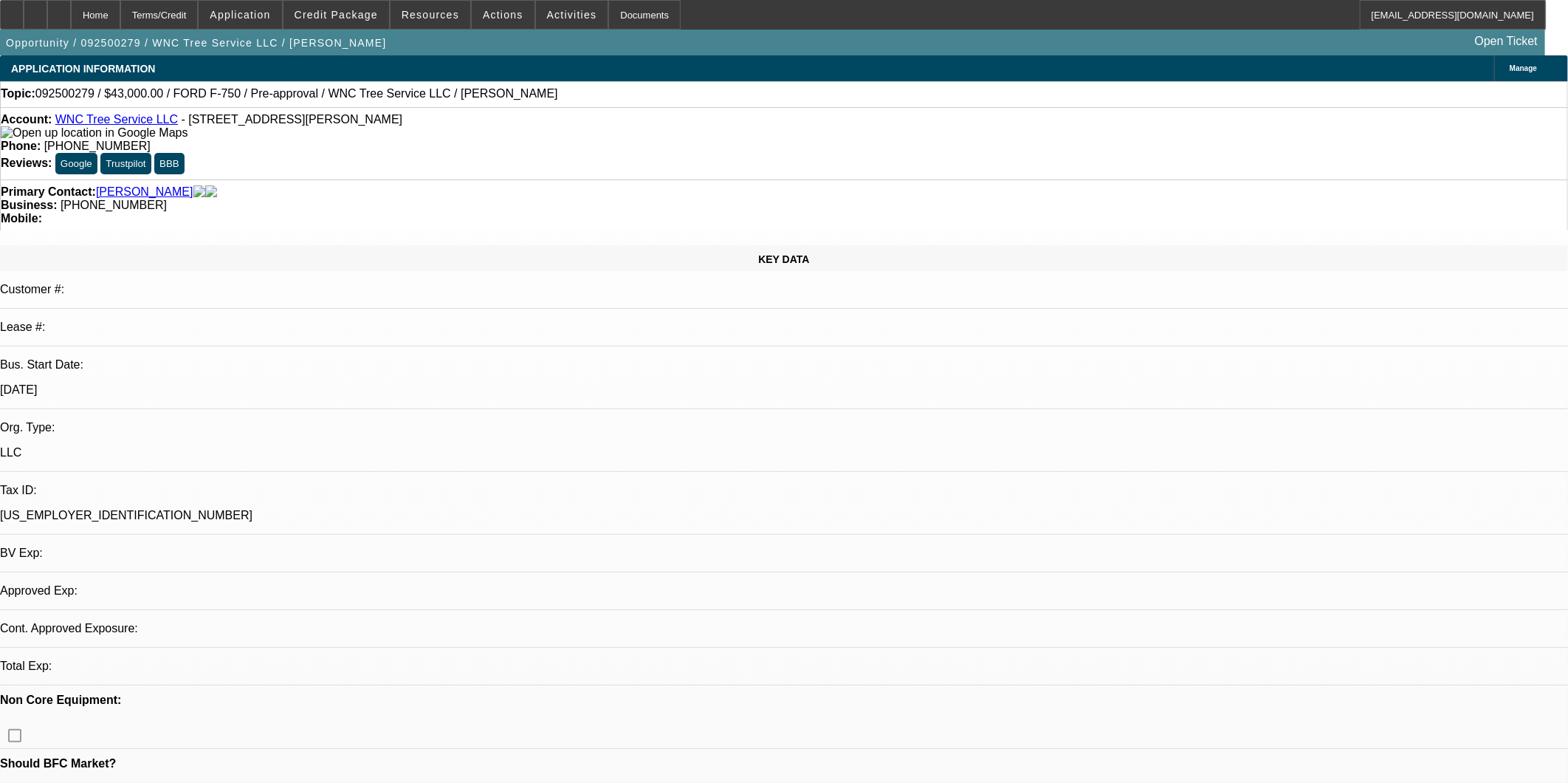
select select "2"
select select "0"
select select "0.1"
select select "2"
select select "0"
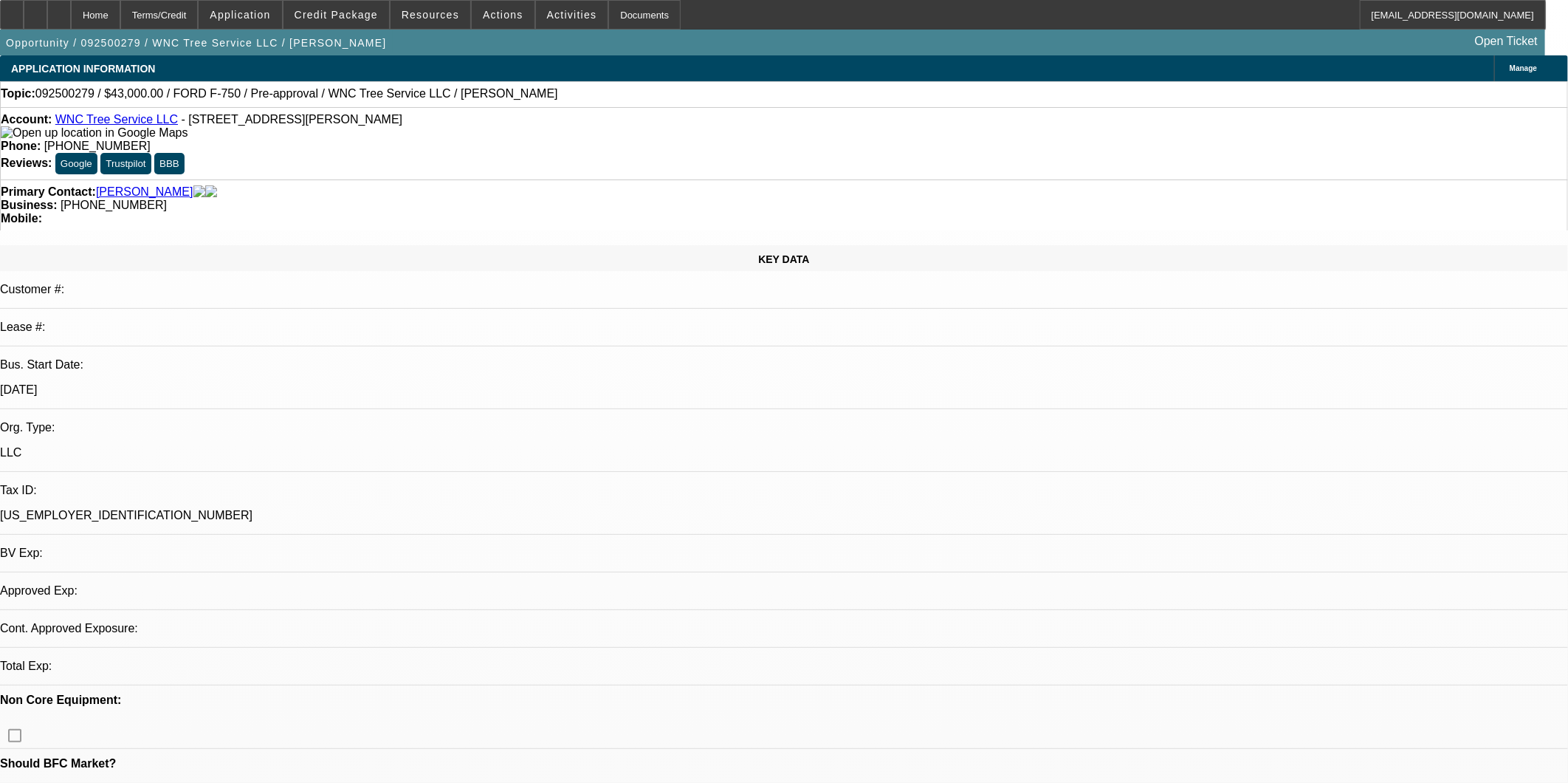
select select "0.1"
select select "2"
select select "0"
select select "1"
select select "2"
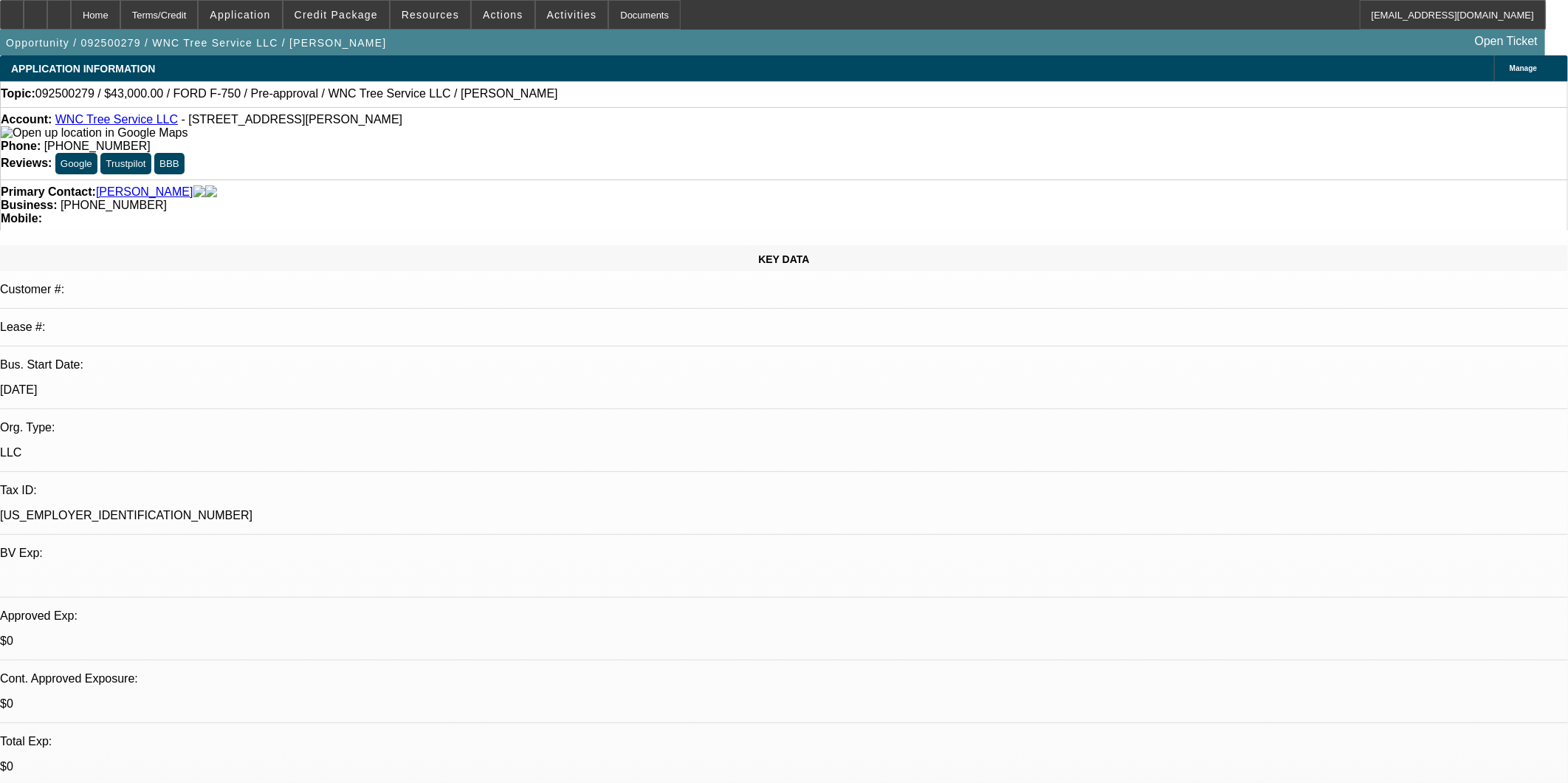
select select "6"
select select "1"
select select "2"
select select "6"
select select "1"
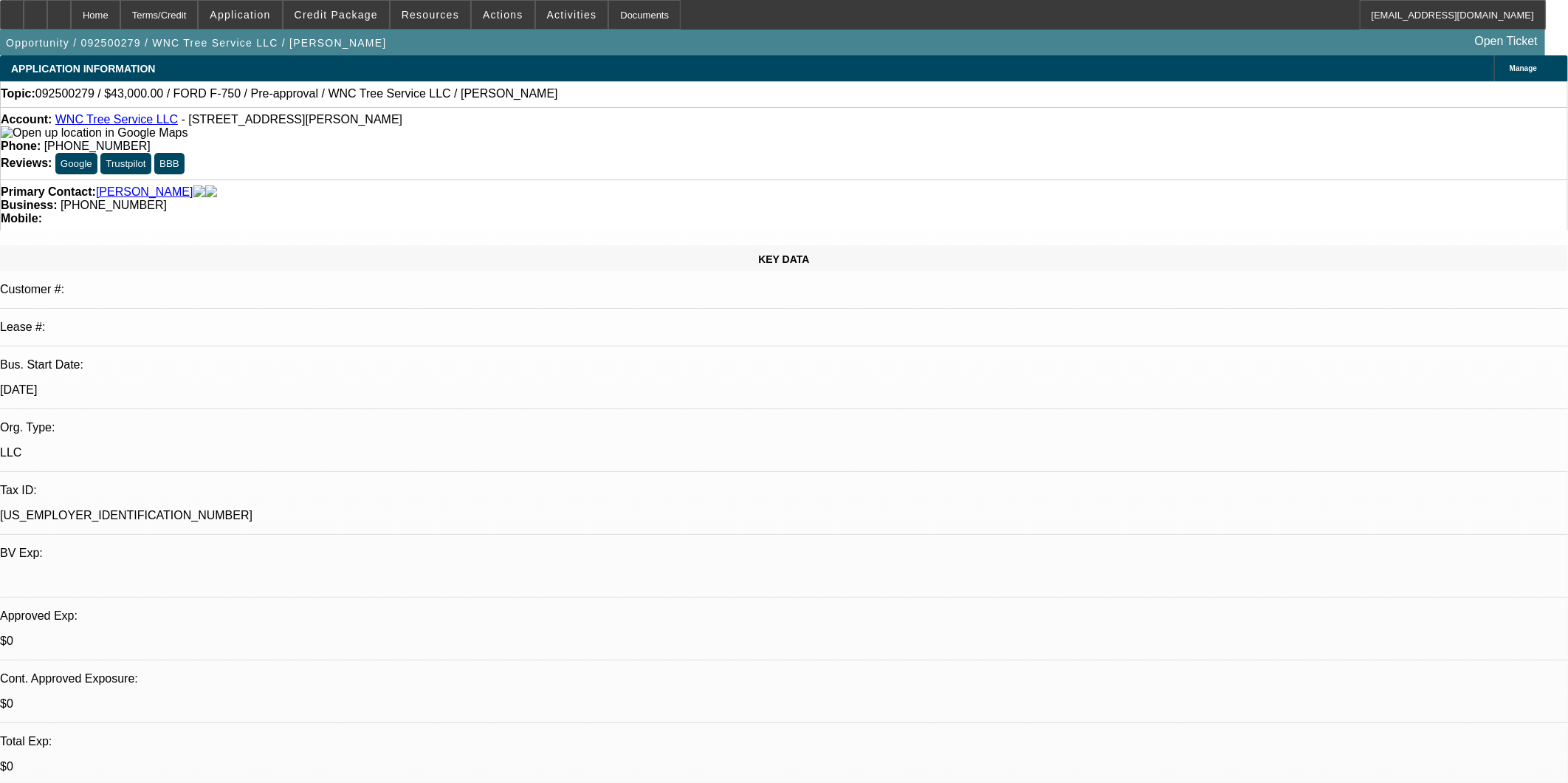
select select "2"
select select "6"
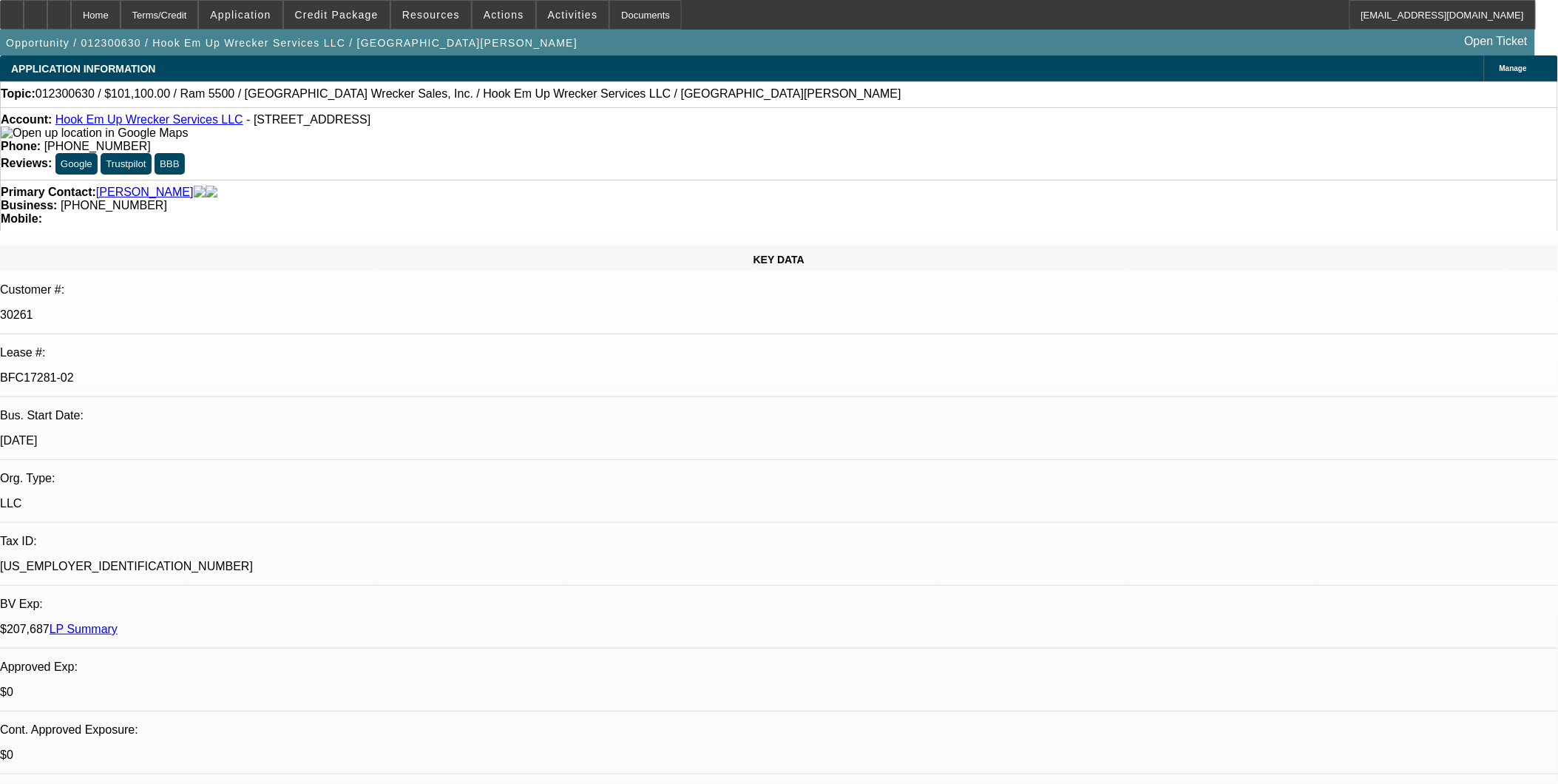
select select "0"
select select "2"
select select "0.1"
select select "0"
select select "2"
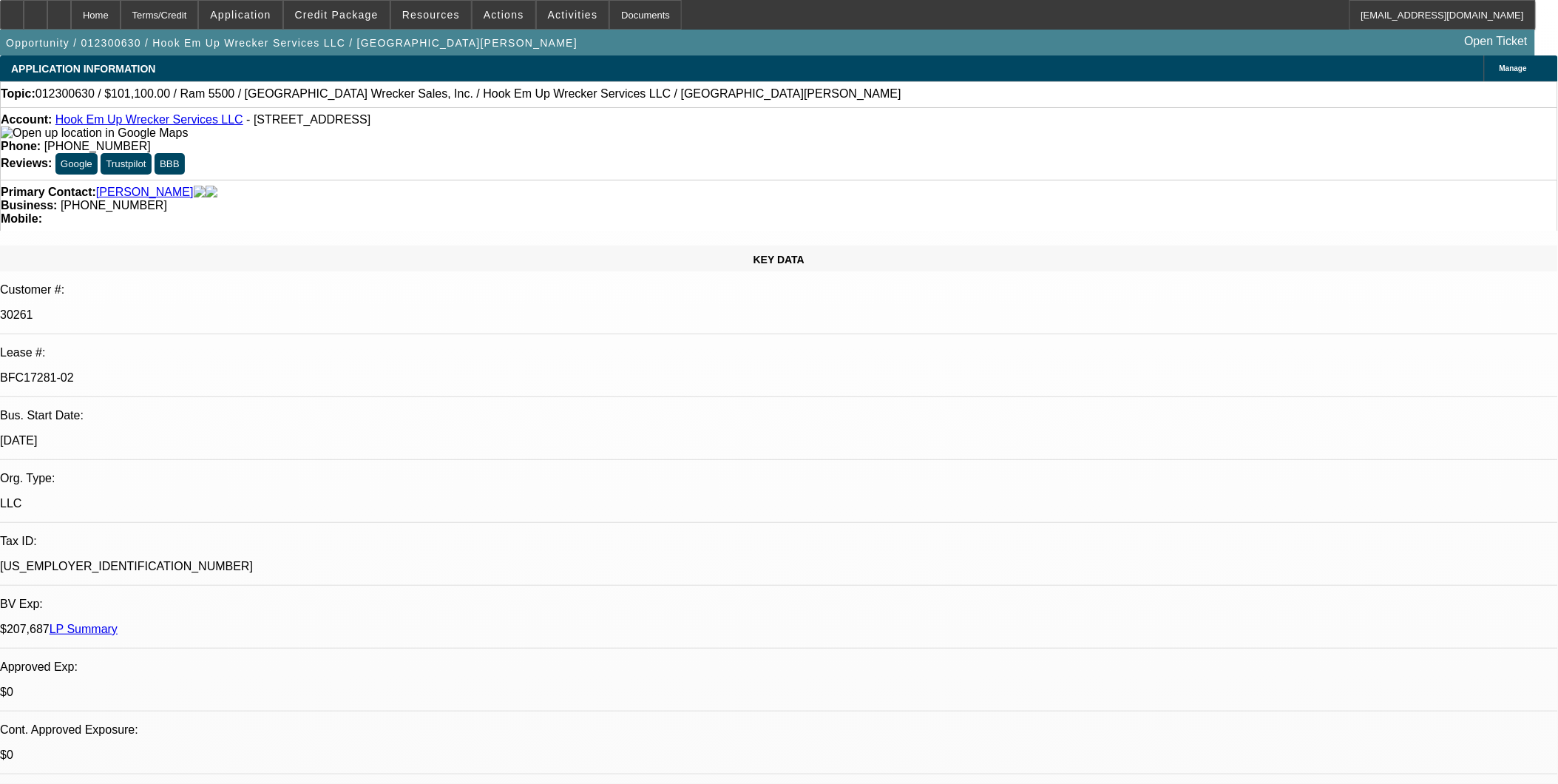
select select "0.1"
select select "0"
select select "2"
select select "0.1"
select select "0"
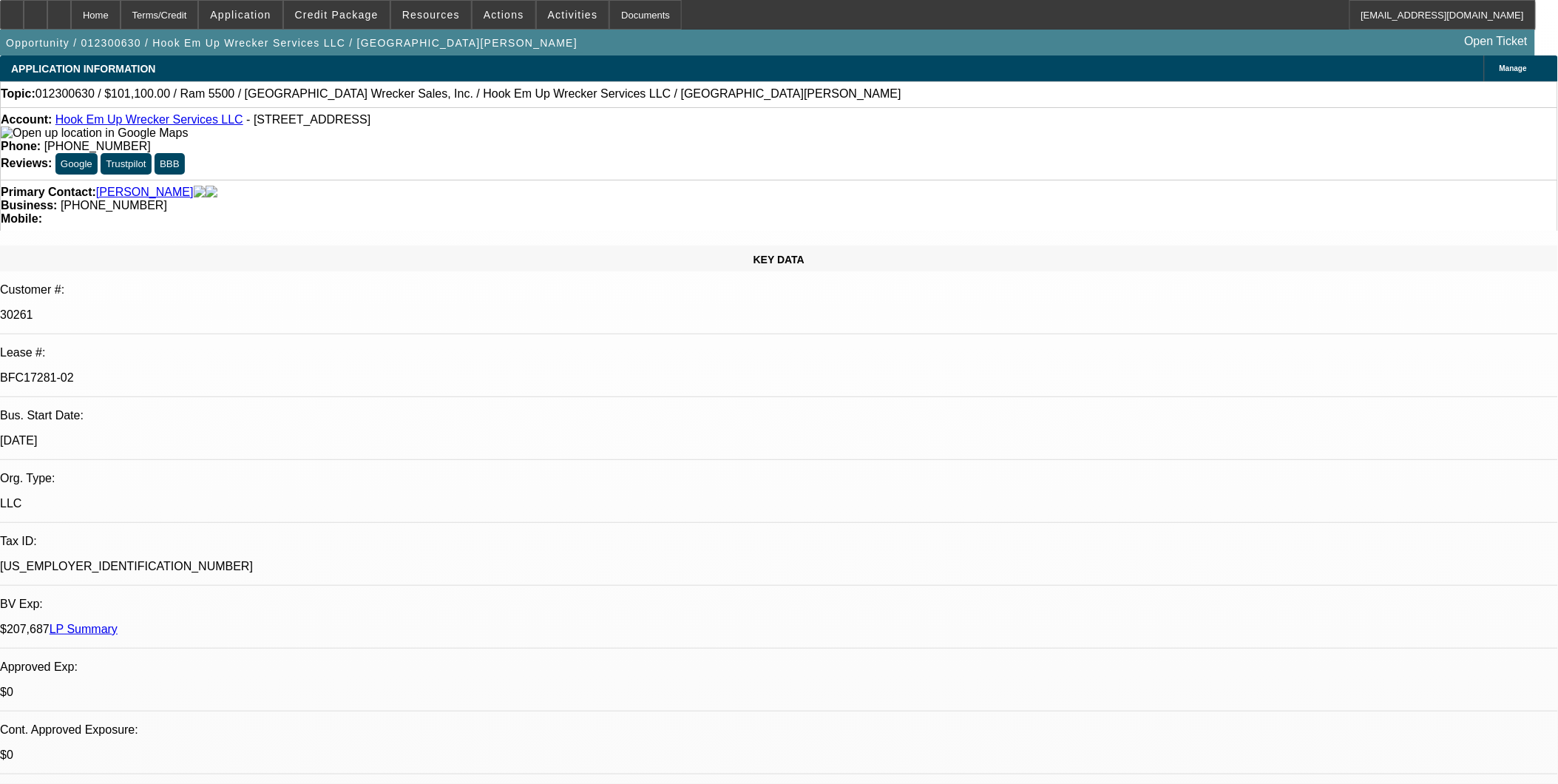
select select "2"
select select "0.1"
select select "1"
select select "2"
select select "4"
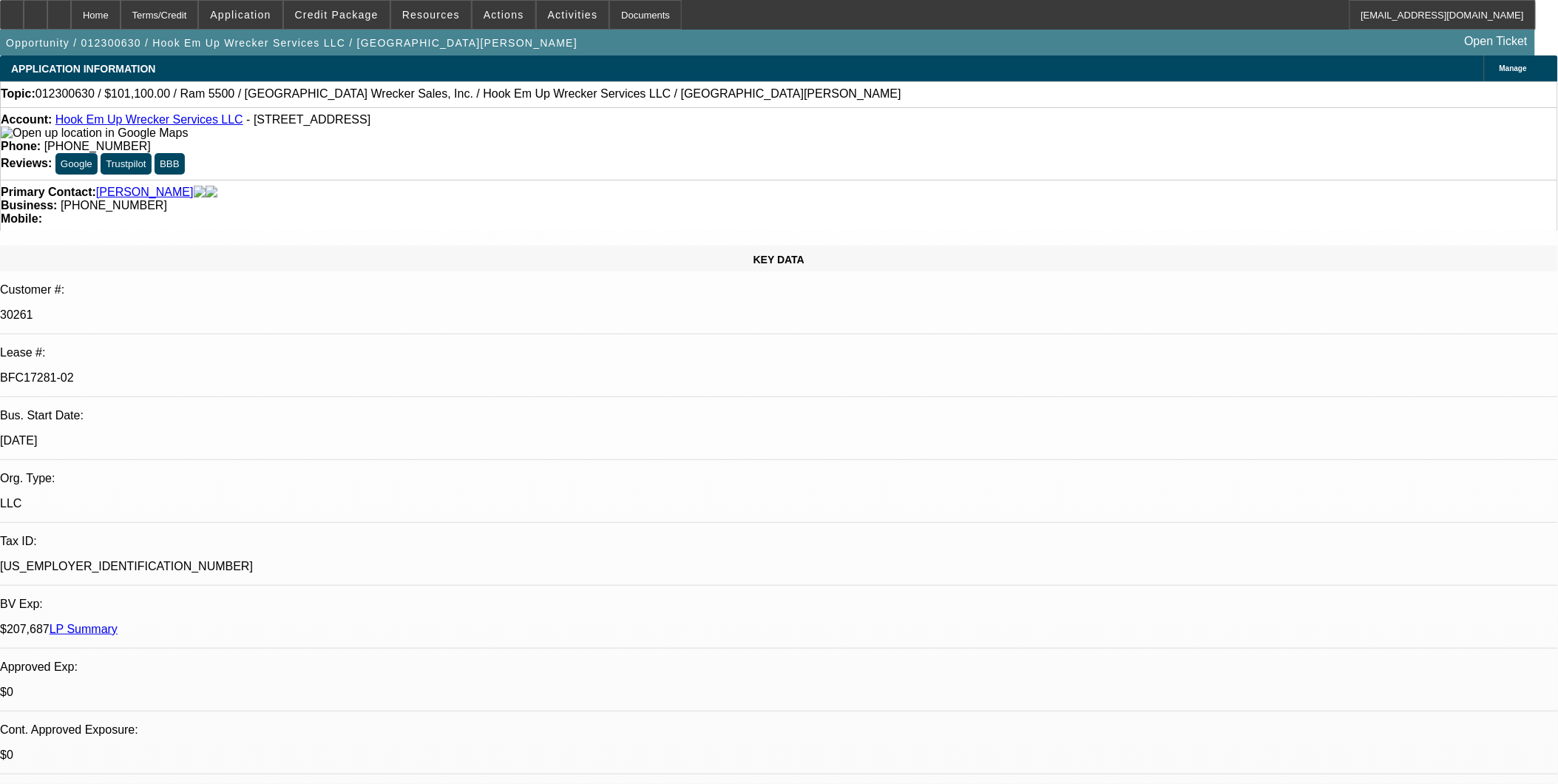
select select "1"
select select "2"
select select "4"
select select "1"
select select "2"
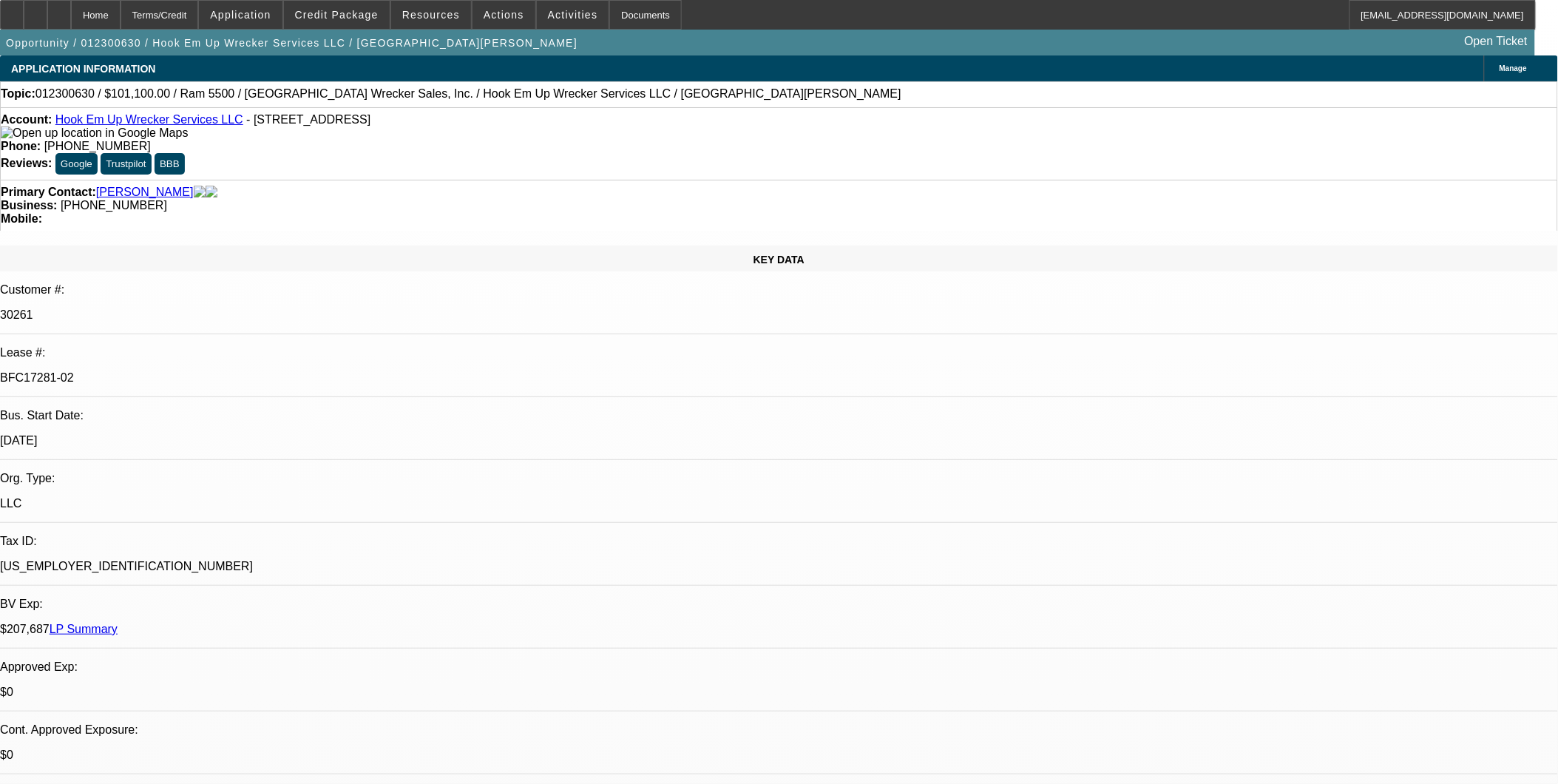
select select "4"
select select "1"
select select "2"
select select "4"
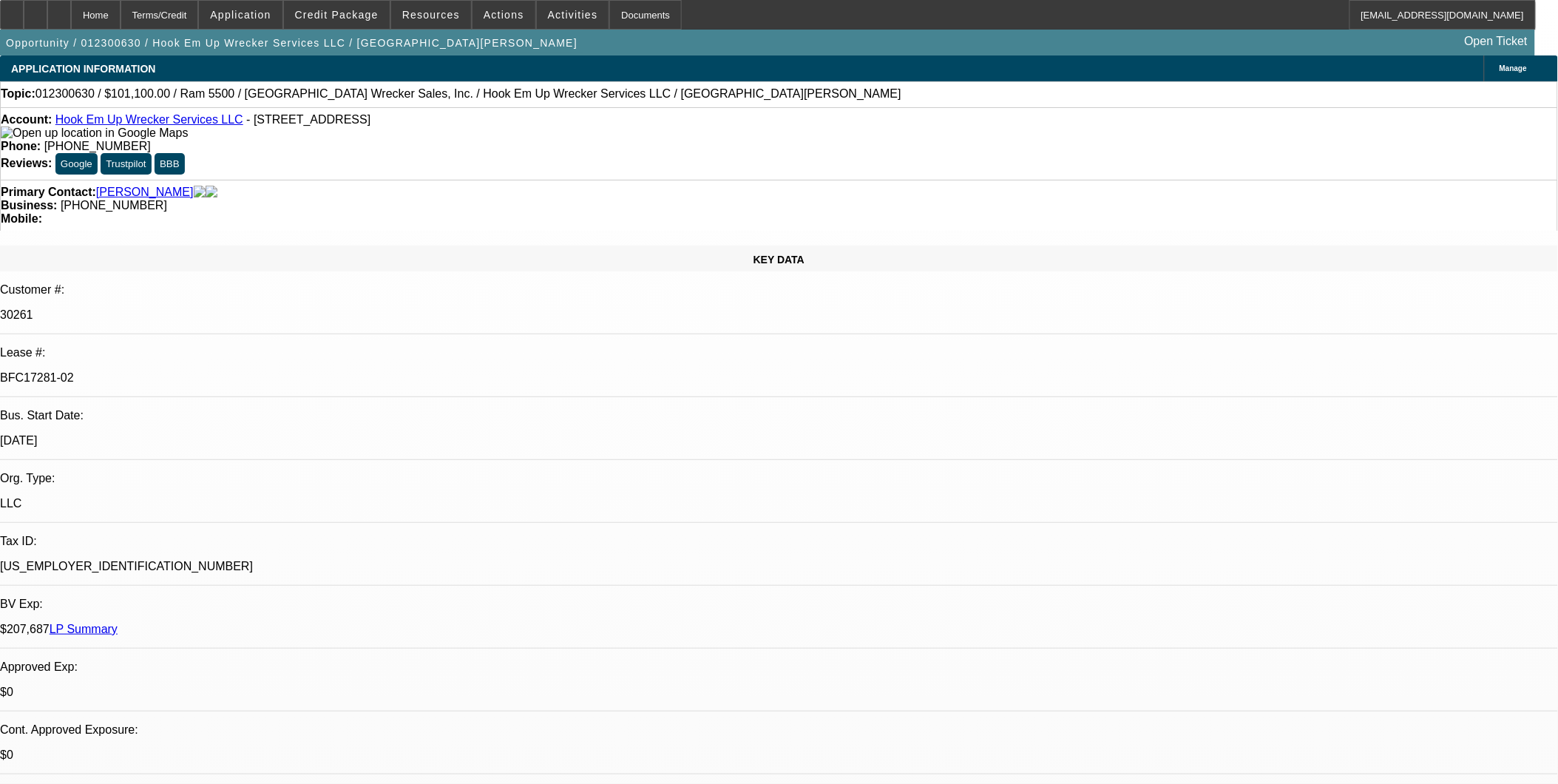
click at [150, 123] on link "Hook Em Up Wrecker Services LLC" at bounding box center [149, 119] width 188 height 12
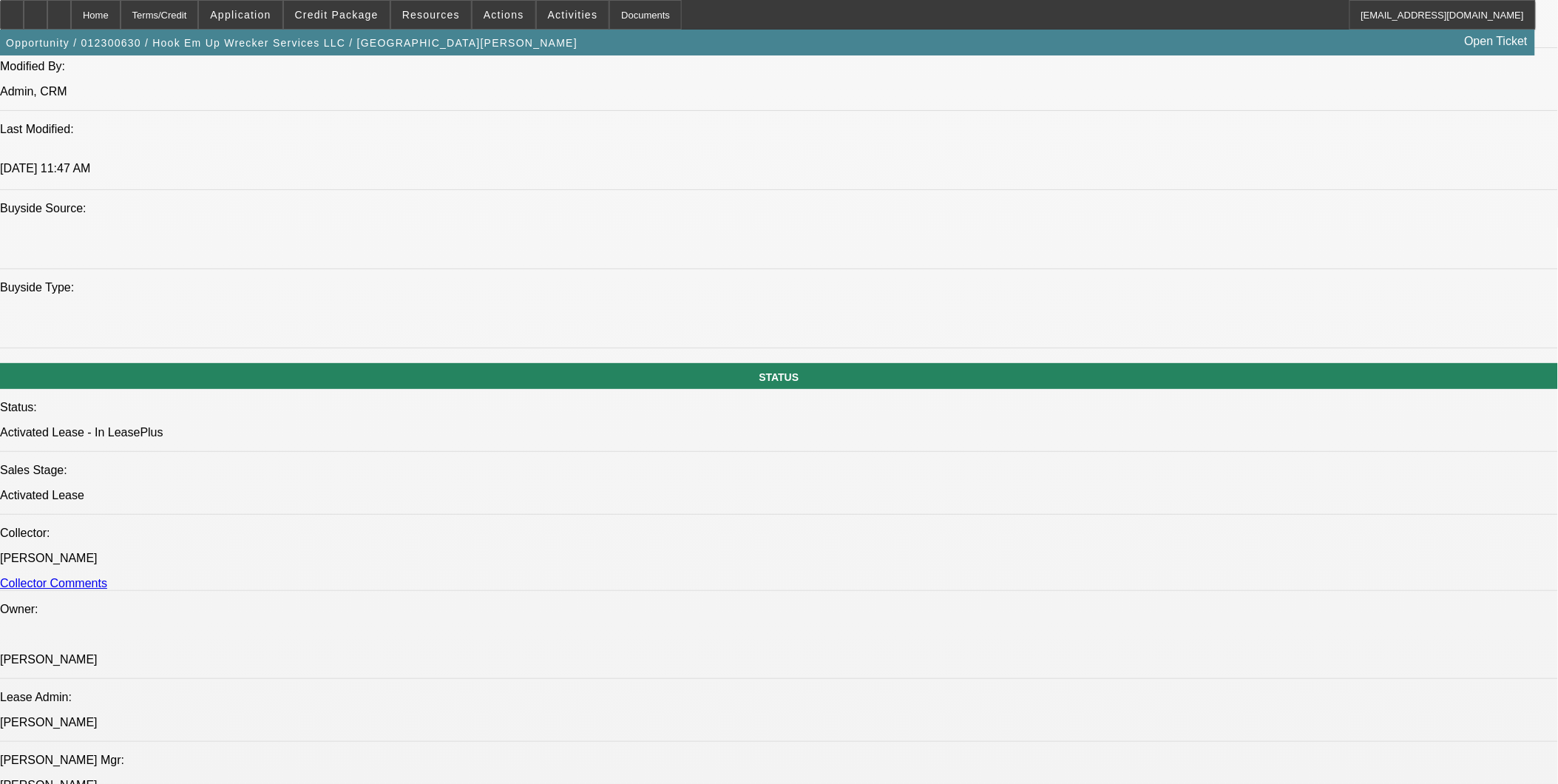
scroll to position [1314, 0]
